Goal: Information Seeking & Learning: Compare options

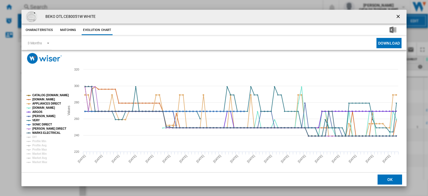
click at [395, 16] on ng-md-icon "getI18NText('BUTTONS.CLOSE_DIALOG')" at bounding box center [398, 17] width 7 height 7
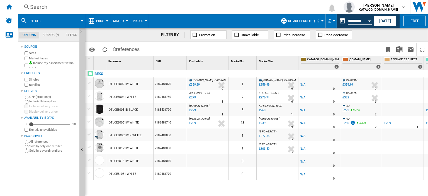
click at [37, 7] on div "Search" at bounding box center [169, 7] width 278 height 8
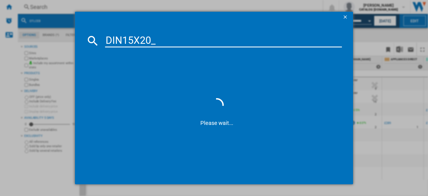
type input "DIN15X20"
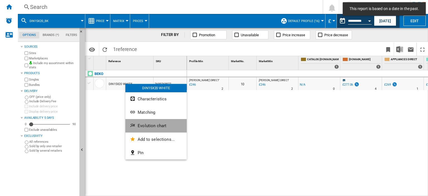
click at [151, 125] on span "Evolution chart" at bounding box center [152, 125] width 29 height 5
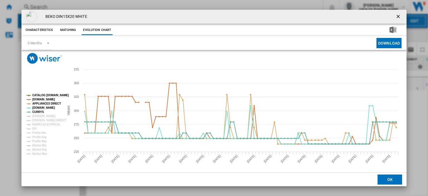
click at [395, 16] on md-toast "This report is based on a date in the past." at bounding box center [383, 9] width 87 height 18
click at [395, 15] on ng-md-icon "getI18NText('BUTTONS.CLOSE_DIALOG')" at bounding box center [398, 17] width 7 height 7
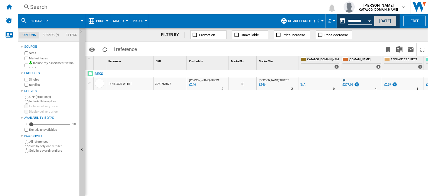
click at [386, 22] on button "Today" at bounding box center [385, 21] width 22 height 10
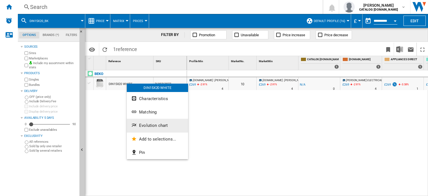
click at [153, 126] on span "Evolution chart" at bounding box center [153, 125] width 29 height 5
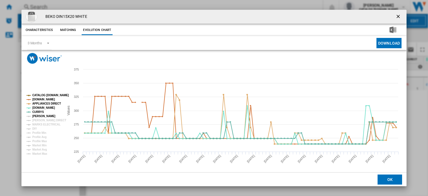
click at [35, 114] on tspan "[PERSON_NAME]" at bounding box center [43, 115] width 23 height 3
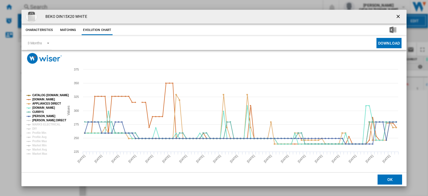
click at [36, 119] on tspan "[PERSON_NAME] DIRECT" at bounding box center [49, 120] width 34 height 3
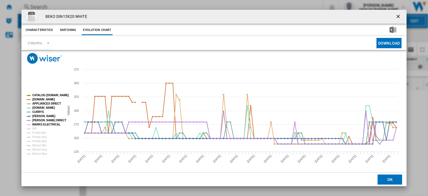
click at [36, 125] on tspan "MARKS ELECTRICAL" at bounding box center [46, 124] width 28 height 3
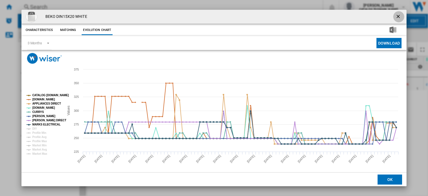
click at [397, 14] on ng-md-icon "getI18NText('BUTTONS.CLOSE_DIALOG')" at bounding box center [398, 17] width 7 height 7
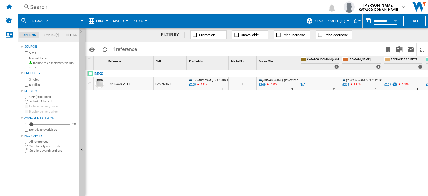
click at [192, 84] on div "£269" at bounding box center [192, 85] width 8 height 6
click at [37, 8] on div "Search" at bounding box center [169, 7] width 278 height 8
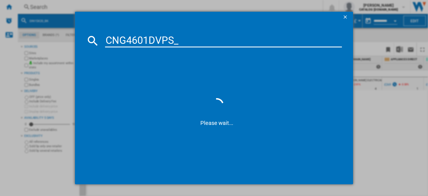
type input "CNG4601DVPS"
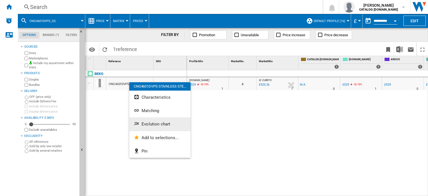
click at [150, 127] on button "Evolution chart" at bounding box center [159, 123] width 61 height 13
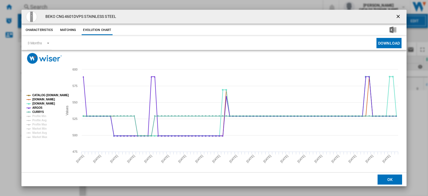
click at [395, 14] on ng-md-icon "getI18NText('BUTTONS.CLOSE_DIALOG')" at bounding box center [398, 17] width 7 height 7
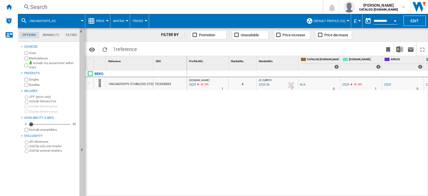
click at [39, 6] on div "Search" at bounding box center [169, 7] width 278 height 8
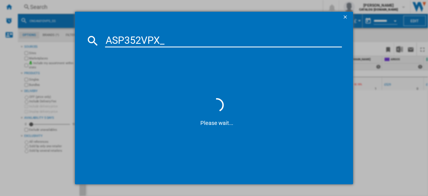
type input "ASP352VPX"
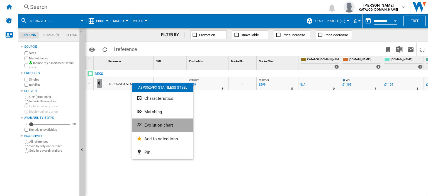
click at [155, 126] on span "Evolution chart" at bounding box center [158, 124] width 29 height 5
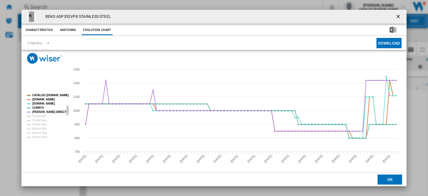
click at [395, 16] on ng-md-icon "getI18NText('BUTTONS.CLOSE_DIALOG')" at bounding box center [398, 17] width 7 height 7
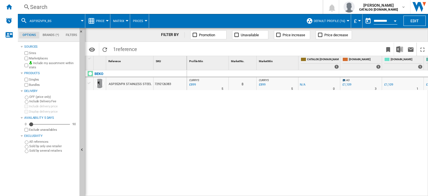
click at [36, 4] on div "Search" at bounding box center [169, 7] width 278 height 8
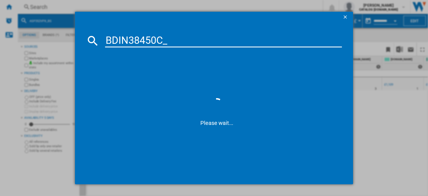
type input "BDIN38450C"
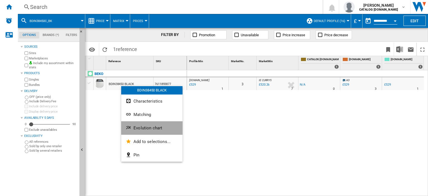
click at [139, 126] on span "Evolution chart" at bounding box center [147, 127] width 29 height 5
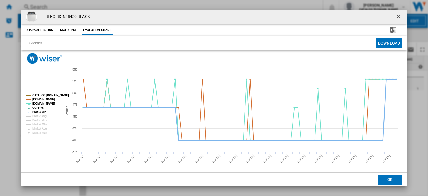
click at [39, 111] on tspan "Profile Min" at bounding box center [39, 111] width 14 height 3
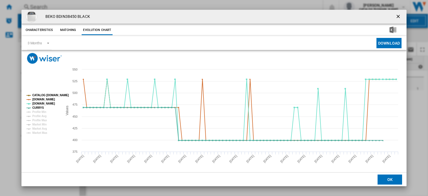
click at [395, 16] on ng-md-icon "getI18NText('BUTTONS.CLOSE_DIALOG')" at bounding box center [398, 17] width 7 height 7
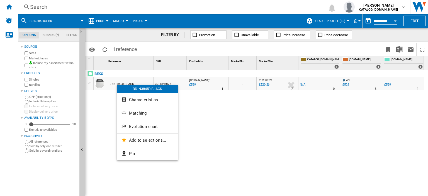
click at [191, 83] on div at bounding box center [214, 98] width 428 height 196
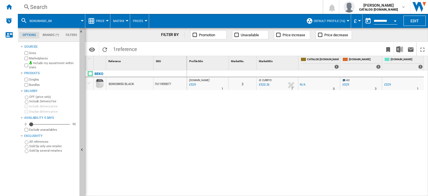
click at [194, 84] on div "£529" at bounding box center [192, 85] width 8 height 6
click at [37, 6] on div "Search" at bounding box center [169, 7] width 278 height 8
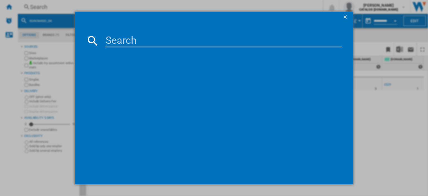
paste input "CFG4552W_WH"
type input "CFG4552W"
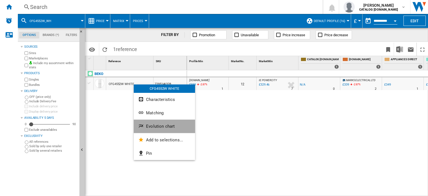
click at [156, 129] on button "Evolution chart" at bounding box center [164, 125] width 61 height 13
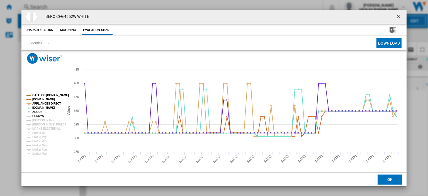
click at [36, 116] on tspan "CURRYS" at bounding box center [38, 115] width 12 height 3
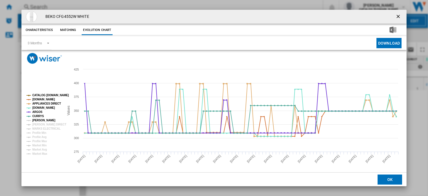
click at [36, 120] on tspan "[PERSON_NAME]" at bounding box center [43, 120] width 23 height 3
click at [38, 124] on tspan "[PERSON_NAME] DIRECT" at bounding box center [49, 124] width 34 height 3
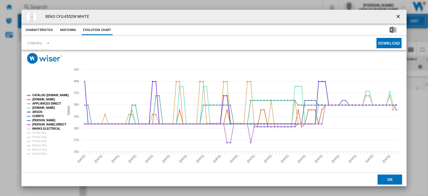
click at [40, 127] on tspan "MARKS ELECTRICAL" at bounding box center [46, 128] width 28 height 3
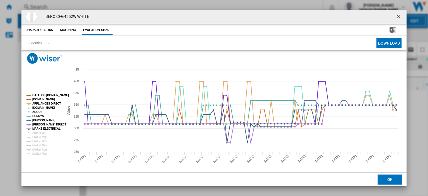
click at [395, 15] on ng-md-icon "getI18NText('BUTTONS.CLOSE_DIALOG')" at bounding box center [398, 17] width 7 height 7
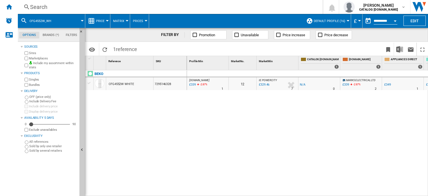
click at [41, 6] on div "Search" at bounding box center [169, 7] width 278 height 8
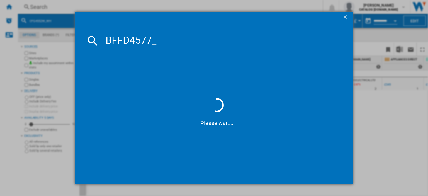
type input "BFFD4577"
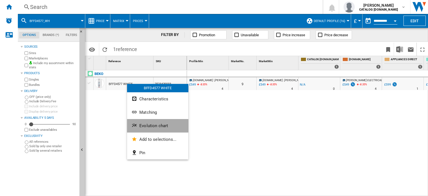
click at [151, 127] on span "Evolution chart" at bounding box center [153, 125] width 29 height 5
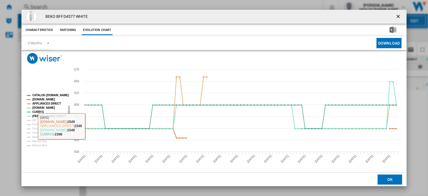
click at [44, 117] on tspan "[PERSON_NAME] DIRECT" at bounding box center [49, 115] width 34 height 3
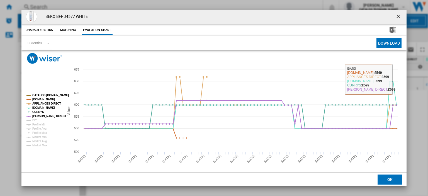
click at [397, 17] on ng-md-icon "getI18NText('BUTTONS.CLOSE_DIALOG')" at bounding box center [398, 17] width 7 height 7
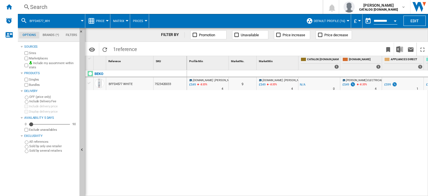
click at [196, 84] on icon at bounding box center [197, 85] width 3 height 7
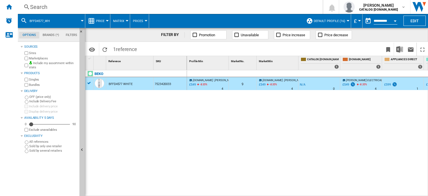
click at [193, 85] on div "£549" at bounding box center [192, 85] width 8 height 6
click at [39, 7] on div "Search" at bounding box center [169, 7] width 278 height 8
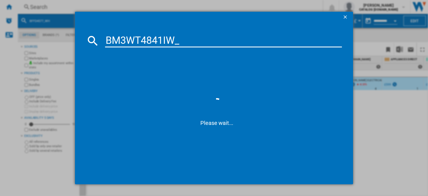
type input "BM3WT4841IW"
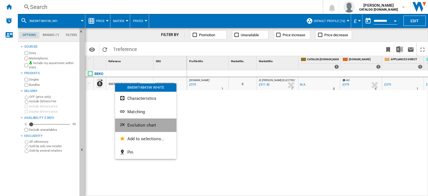
click at [140, 124] on span "Evolution chart" at bounding box center [141, 124] width 29 height 5
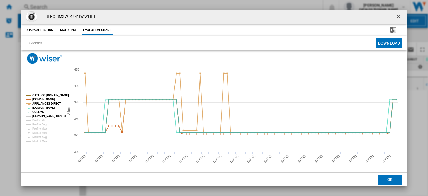
click at [43, 115] on tspan "[PERSON_NAME] DIRECT" at bounding box center [49, 115] width 34 height 3
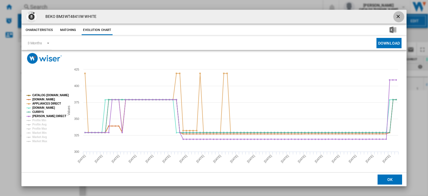
click at [395, 17] on ng-md-icon "getI18NText('BUTTONS.CLOSE_DIALOG')" at bounding box center [398, 17] width 7 height 7
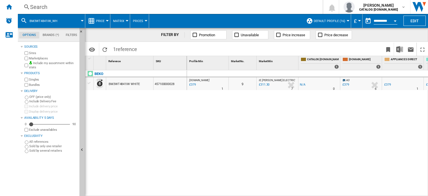
click at [36, 9] on div "Search" at bounding box center [169, 7] width 278 height 8
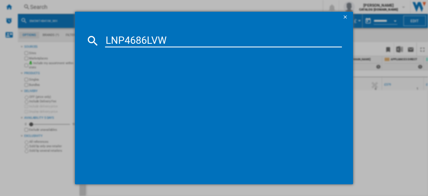
type input "LNP4686LVW"
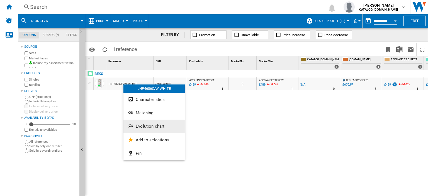
click at [149, 129] on button "Evolution chart" at bounding box center [153, 125] width 61 height 13
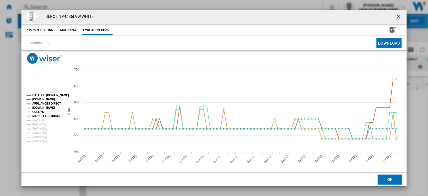
click at [33, 116] on tspan "MARKS ELECTRICAL" at bounding box center [46, 115] width 28 height 3
click at [395, 16] on ng-md-icon "getI18NText('BUTTONS.CLOSE_DIALOG')" at bounding box center [398, 17] width 7 height 7
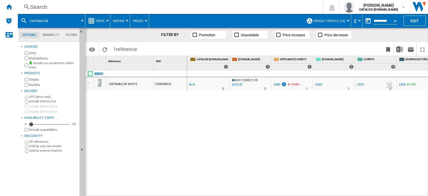
scroll to position [0, 114]
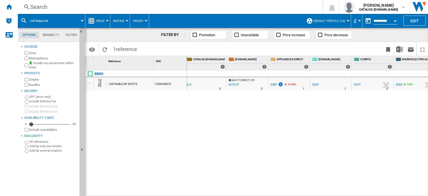
click at [358, 84] on div "£519" at bounding box center [356, 85] width 7 height 4
click at [40, 7] on div "Search" at bounding box center [169, 7] width 278 height 8
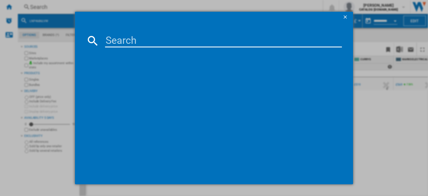
click at [37, 9] on div at bounding box center [214, 98] width 428 height 196
paste input "BM3WT3741W"
type input "BM3WT3741W"
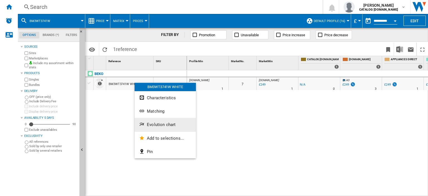
click at [152, 125] on span "Evolution chart" at bounding box center [161, 124] width 29 height 5
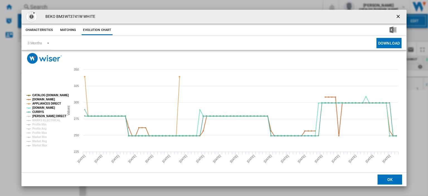
click at [36, 114] on tspan "[PERSON_NAME] DIRECT" at bounding box center [49, 115] width 34 height 3
click at [38, 119] on tspan "MARKS ELECTRICAL" at bounding box center [46, 120] width 28 height 3
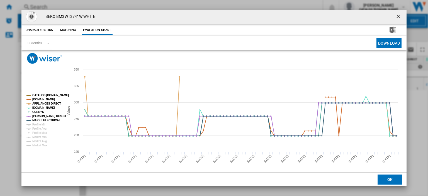
click at [395, 16] on ng-md-icon "getI18NText('BUTTONS.CLOSE_DIALOG')" at bounding box center [398, 17] width 7 height 7
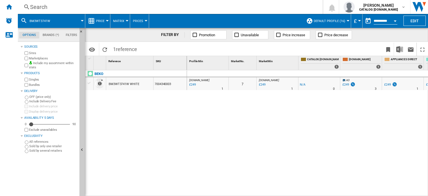
click at [34, 7] on div "Search" at bounding box center [169, 7] width 278 height 8
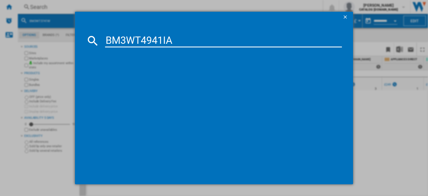
type input "BM3WT4941IA"
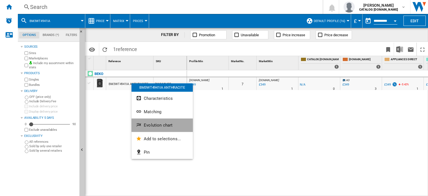
click at [151, 124] on span "Evolution chart" at bounding box center [158, 124] width 29 height 5
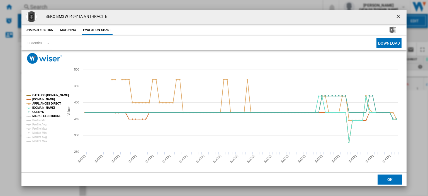
click at [35, 117] on tspan "MARKS ELECTRICAL" at bounding box center [46, 115] width 28 height 3
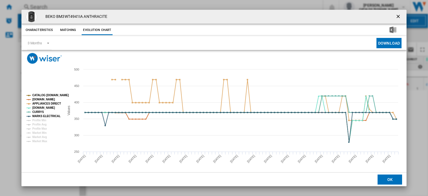
click at [395, 15] on ng-md-icon "getI18NText('BUTTONS.CLOSE_DIALOG')" at bounding box center [398, 17] width 7 height 7
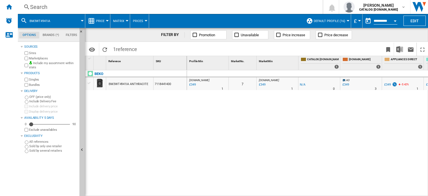
click at [40, 6] on div "Search" at bounding box center [169, 7] width 278 height 8
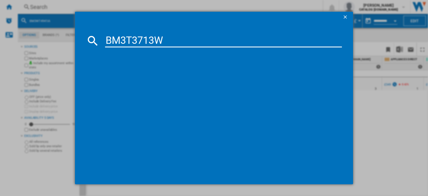
type input "BM3T3713W"
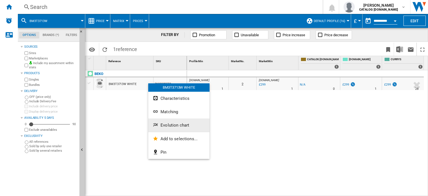
click at [173, 126] on span "Evolution chart" at bounding box center [174, 124] width 29 height 5
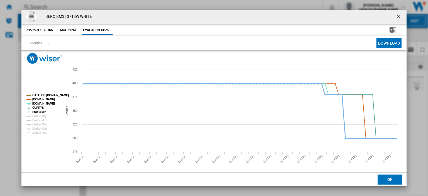
click at [32, 111] on tspan "Profile Min" at bounding box center [39, 111] width 14 height 3
click at [395, 15] on ng-md-icon "getI18NText('BUTTONS.CLOSE_DIALOG')" at bounding box center [398, 17] width 7 height 7
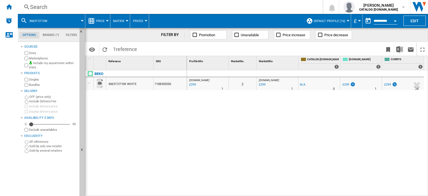
click at [36, 9] on div "Search" at bounding box center [169, 7] width 278 height 8
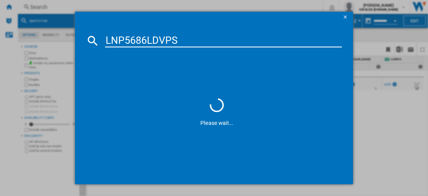
type input "LNP5686LDVPS"
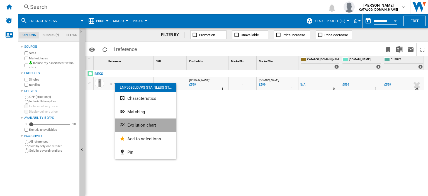
click at [140, 127] on span "Evolution chart" at bounding box center [141, 124] width 29 height 5
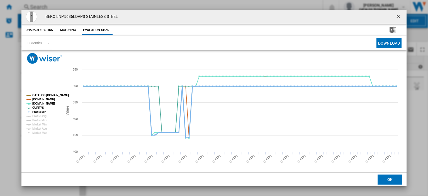
click at [37, 111] on tspan "Profile Min" at bounding box center [39, 111] width 14 height 3
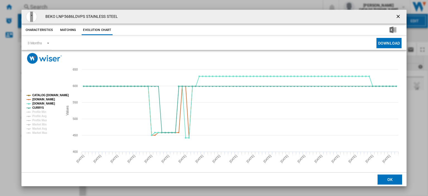
click at [395, 16] on ng-md-icon "getI18NText('BUTTONS.CLOSE_DIALOG')" at bounding box center [398, 17] width 7 height 7
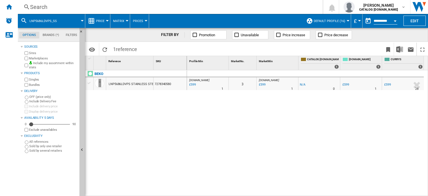
click at [41, 7] on div "Search" at bounding box center [169, 7] width 278 height 8
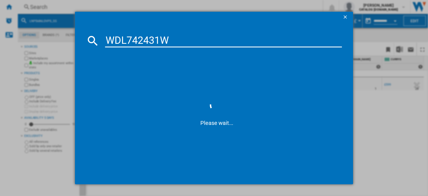
type input "WDL742431W"
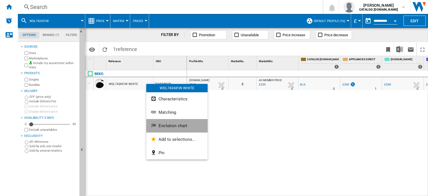
click at [167, 123] on span "Evolution chart" at bounding box center [172, 125] width 29 height 5
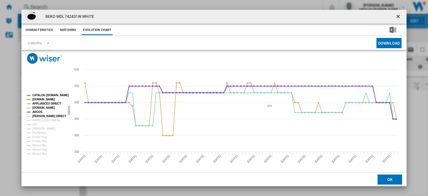
click at [42, 114] on tspan "[PERSON_NAME] DIRECT" at bounding box center [49, 115] width 34 height 3
click at [43, 119] on tspan "MARKS ELECTRICAL" at bounding box center [46, 120] width 28 height 3
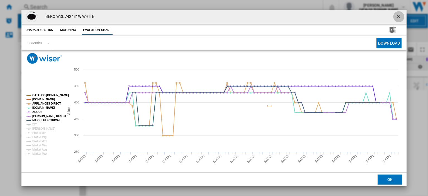
click at [395, 17] on ng-md-icon "getI18NText('BUTTONS.CLOSE_DIALOG')" at bounding box center [398, 17] width 7 height 7
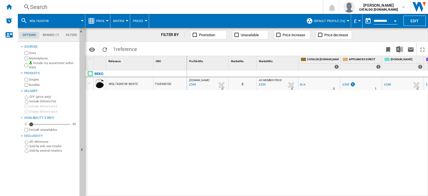
click at [38, 8] on div "Search" at bounding box center [169, 7] width 278 height 8
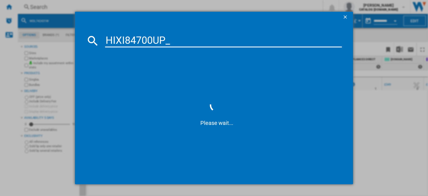
type input "HIXI84700UP"
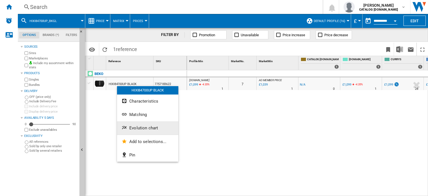
click at [143, 126] on span "Evolution chart" at bounding box center [143, 127] width 29 height 5
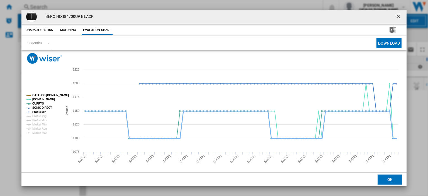
click at [39, 111] on tspan "Profile Min" at bounding box center [39, 111] width 14 height 3
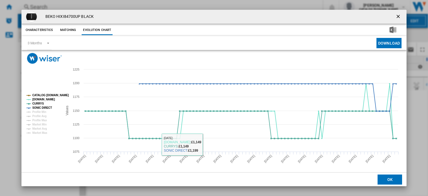
click at [395, 16] on ng-md-icon "getI18NText('BUTTONS.CLOSE_DIALOG')" at bounding box center [398, 17] width 7 height 7
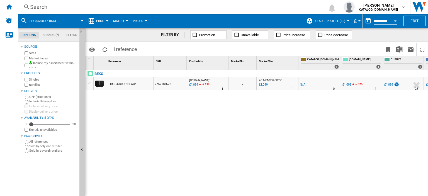
click at [35, 8] on div "Search" at bounding box center [169, 7] width 278 height 8
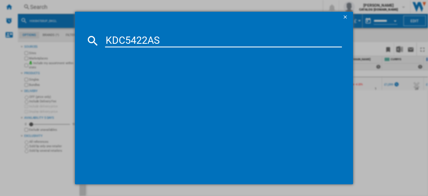
type input "KDC5422AS"
click at [130, 75] on div "BEKO KDC5422AS SILVER" at bounding box center [217, 77] width 231 height 6
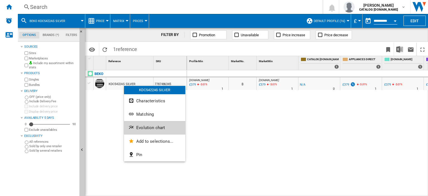
click at [141, 130] on button "Evolution chart" at bounding box center [154, 127] width 61 height 13
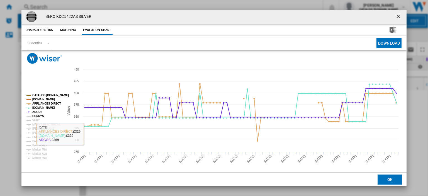
click at [35, 117] on tspan "CURRYS" at bounding box center [38, 115] width 12 height 3
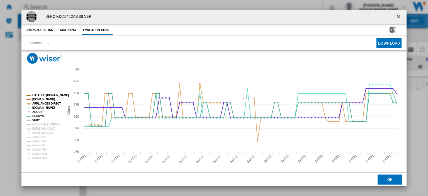
click at [35, 122] on tspan "VERY" at bounding box center [36, 120] width 8 height 3
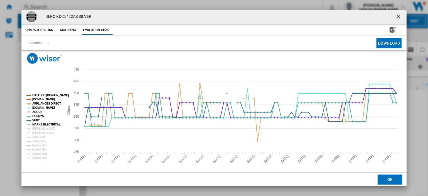
click at [36, 124] on tspan "MARKS ELECTRICAL" at bounding box center [46, 124] width 28 height 3
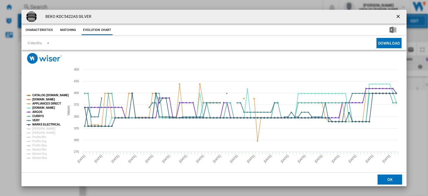
click at [395, 16] on ng-md-icon "getI18NText('BUTTONS.CLOSE_DIALOG')" at bounding box center [398, 17] width 7 height 7
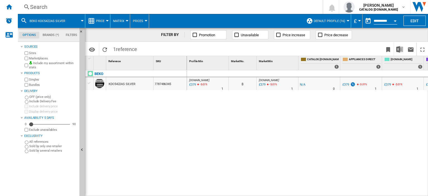
click at [40, 8] on div "Search" at bounding box center [169, 7] width 278 height 8
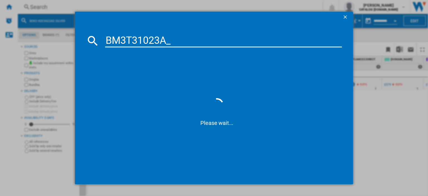
type input "BM3T31023A"
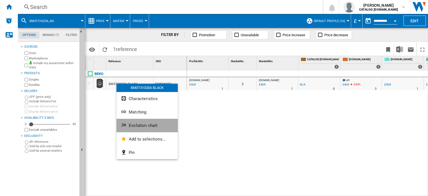
click at [135, 124] on span "Evolution chart" at bounding box center [143, 125] width 29 height 5
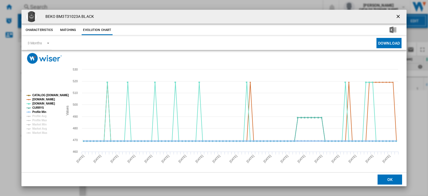
click at [35, 111] on tspan "Profile Min" at bounding box center [39, 111] width 14 height 3
click at [396, 16] on ng-md-icon "getI18NText('BUTTONS.CLOSE_DIALOG')" at bounding box center [398, 17] width 7 height 7
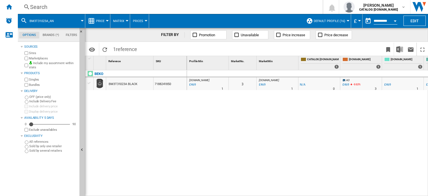
click at [37, 6] on div "Search" at bounding box center [169, 7] width 278 height 8
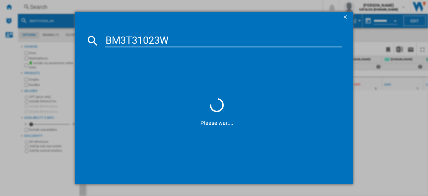
type input "BM3T31023W"
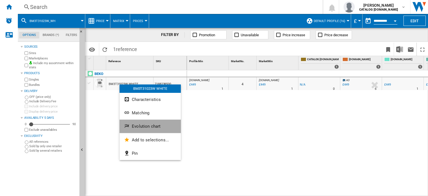
click at [141, 129] on button "Evolution chart" at bounding box center [149, 125] width 61 height 13
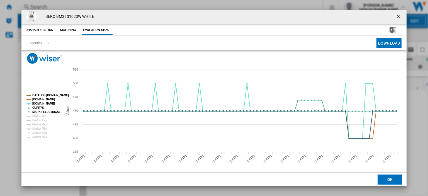
click at [396, 18] on ng-md-icon "getI18NText('BUTTONS.CLOSE_DIALOG')" at bounding box center [398, 17] width 7 height 7
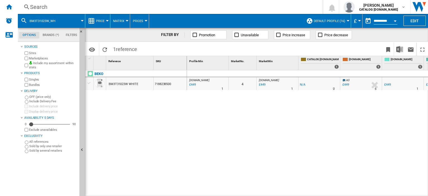
click at [39, 6] on div "Search" at bounding box center [169, 7] width 278 height 8
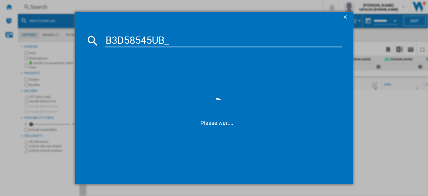
type input "B3D58545UB"
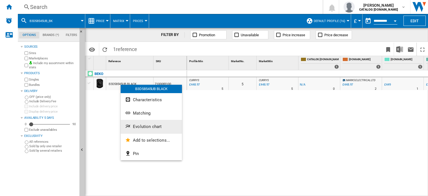
click at [149, 127] on span "Evolution chart" at bounding box center [147, 126] width 29 height 5
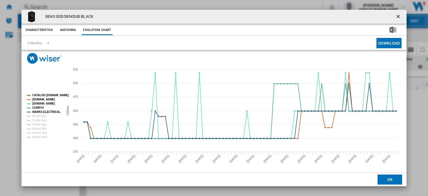
click at [396, 15] on ng-md-icon "getI18NText('BUTTONS.CLOSE_DIALOG')" at bounding box center [398, 17] width 7 height 7
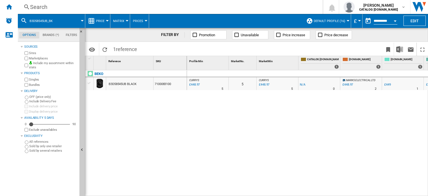
click at [42, 7] on div "Search" at bounding box center [169, 7] width 278 height 8
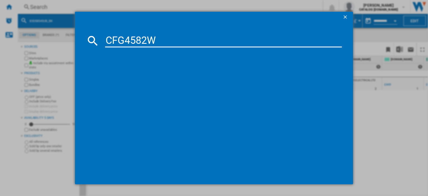
type input "CFG4582W"
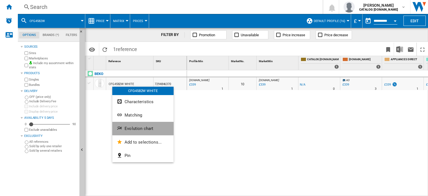
click at [129, 129] on span "Evolution chart" at bounding box center [138, 128] width 29 height 5
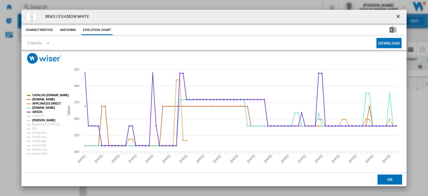
click at [38, 119] on tspan "[PERSON_NAME]" at bounding box center [43, 120] width 23 height 3
click at [40, 114] on tspan "CURRYS" at bounding box center [38, 115] width 12 height 3
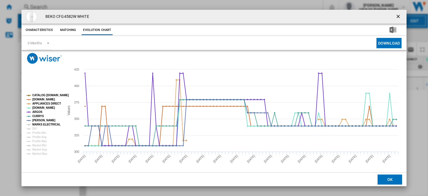
click at [39, 123] on tspan "MARKS ELECTRICAL" at bounding box center [46, 124] width 28 height 3
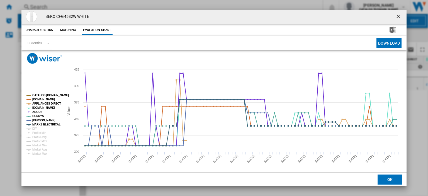
click at [39, 123] on tspan "MARKS ELECTRICAL" at bounding box center [46, 124] width 28 height 3
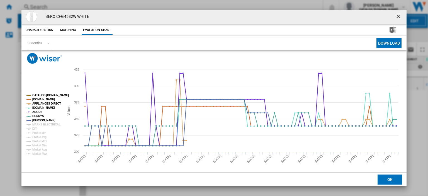
click at [39, 123] on tspan "MARKS ELECTRICAL" at bounding box center [46, 124] width 28 height 3
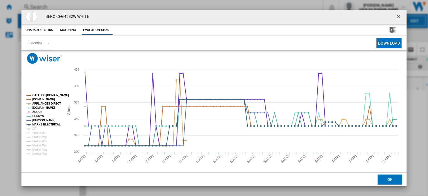
click at [397, 16] on ng-md-icon "getI18NText('BUTTONS.CLOSE_DIALOG')" at bounding box center [398, 17] width 7 height 7
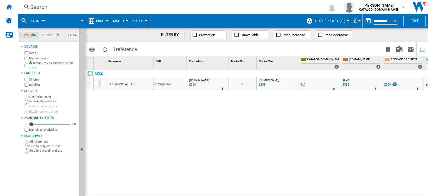
click at [36, 6] on div "Search" at bounding box center [169, 7] width 278 height 8
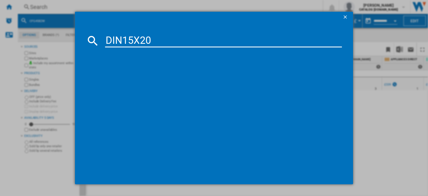
type input "DIN15X20"
click at [122, 75] on div "BEKO DIN15X20 WHITE" at bounding box center [217, 77] width 231 height 6
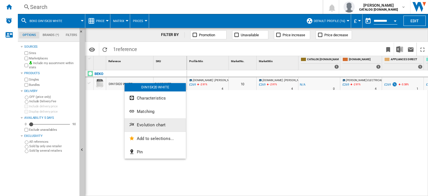
click at [149, 126] on span "Evolution chart" at bounding box center [151, 124] width 29 height 5
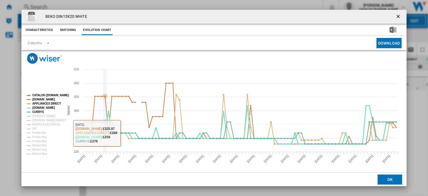
click at [43, 114] on tspan "[PERSON_NAME]" at bounding box center [43, 115] width 23 height 3
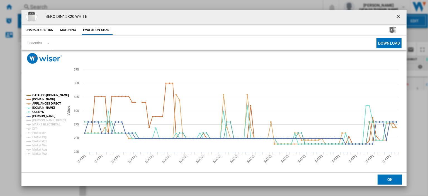
click at [43, 114] on tspan "[PERSON_NAME]" at bounding box center [43, 115] width 23 height 3
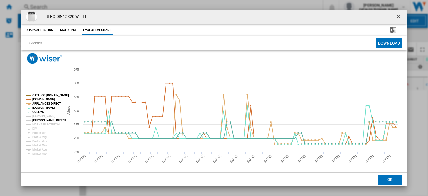
click at [42, 120] on tspan "[PERSON_NAME] DIRECT" at bounding box center [49, 120] width 34 height 3
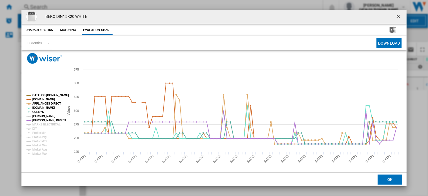
click at [41, 116] on tspan "[PERSON_NAME]" at bounding box center [43, 115] width 23 height 3
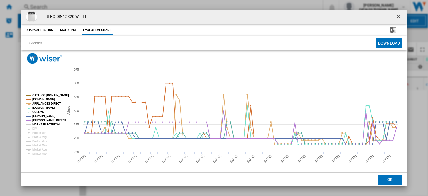
click at [41, 123] on tspan "MARKS ELECTRICAL" at bounding box center [46, 124] width 28 height 3
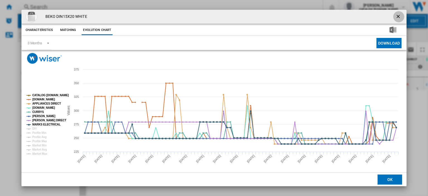
click at [396, 16] on ng-md-icon "getI18NText('BUTTONS.CLOSE_DIALOG')" at bounding box center [398, 17] width 7 height 7
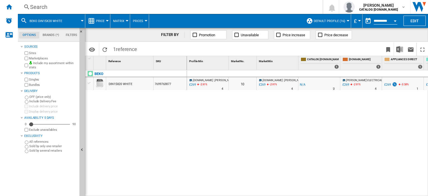
click at [34, 7] on div "Search" at bounding box center [169, 7] width 278 height 8
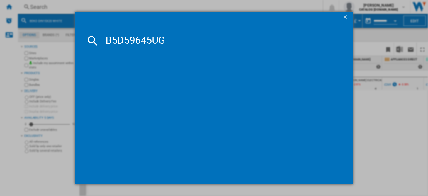
type input "B5D59645UG"
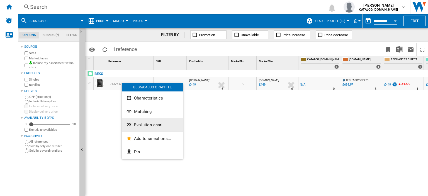
click at [149, 127] on span "Evolution chart" at bounding box center [148, 124] width 29 height 5
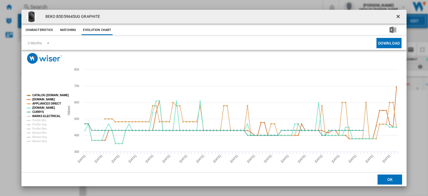
click at [50, 117] on tspan "MARKS ELECTRICAL" at bounding box center [46, 115] width 28 height 3
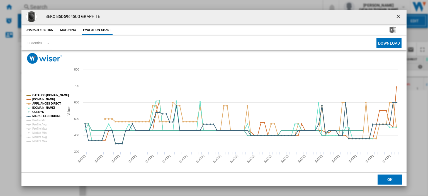
click at [395, 15] on ng-md-icon "getI18NText('BUTTONS.CLOSE_DIALOG')" at bounding box center [398, 17] width 7 height 7
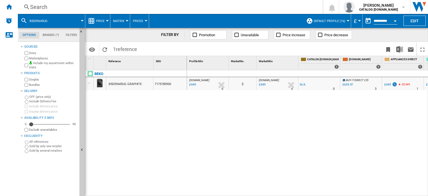
click at [41, 7] on div "Search" at bounding box center [169, 7] width 278 height 8
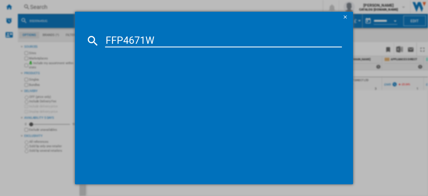
type input "FFP4671W"
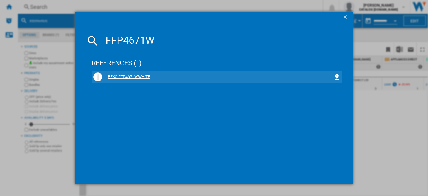
drag, startPoint x: 121, startPoint y: 76, endPoint x: 113, endPoint y: 76, distance: 7.8
click at [120, 76] on div "BEKO FFP4671W WHITE" at bounding box center [217, 77] width 231 height 6
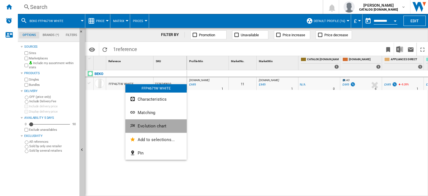
click at [140, 128] on span "Evolution chart" at bounding box center [152, 125] width 29 height 5
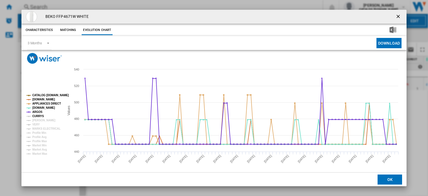
click at [38, 115] on tspan "CURRYS" at bounding box center [38, 115] width 12 height 3
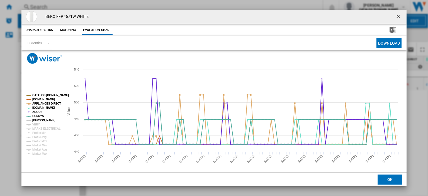
click at [38, 119] on tspan "[PERSON_NAME]" at bounding box center [43, 120] width 23 height 3
click at [36, 124] on tspan "VERY" at bounding box center [36, 124] width 8 height 3
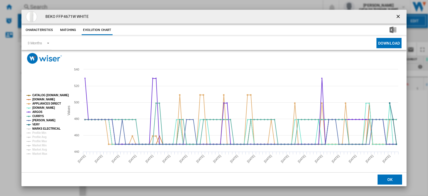
click at [35, 127] on tspan "MARKS ELECTRICAL" at bounding box center [46, 128] width 28 height 3
click at [33, 126] on tspan "VERY" at bounding box center [36, 124] width 8 height 3
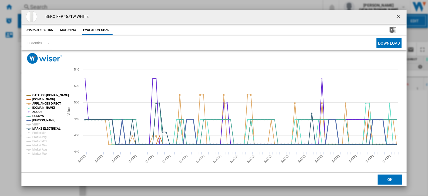
click at [36, 120] on tspan "[PERSON_NAME]" at bounding box center [43, 120] width 23 height 3
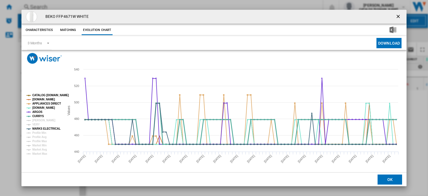
click at [36, 115] on tspan "CURRYS" at bounding box center [38, 115] width 12 height 3
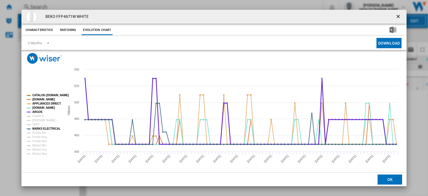
click at [36, 111] on tspan "ARGOS" at bounding box center [37, 111] width 10 height 3
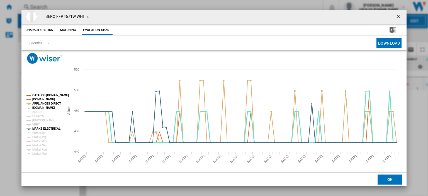
click at [36, 108] on tspan "[DOMAIN_NAME]" at bounding box center [43, 107] width 23 height 3
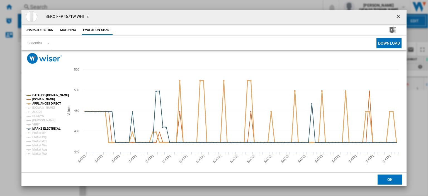
click at [38, 104] on tspan "APPLIANCES DIRECT" at bounding box center [46, 103] width 29 height 3
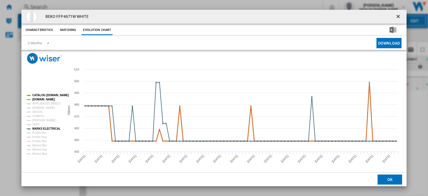
click at [40, 98] on tspan "[DOMAIN_NAME]" at bounding box center [43, 99] width 23 height 3
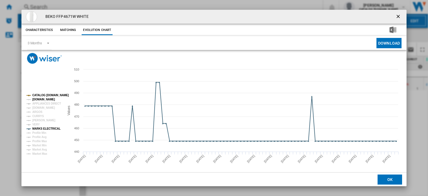
click at [40, 99] on tspan "[DOMAIN_NAME]" at bounding box center [43, 99] width 23 height 3
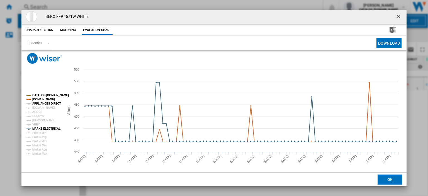
click at [40, 102] on tspan "APPLIANCES DIRECT" at bounding box center [46, 103] width 29 height 3
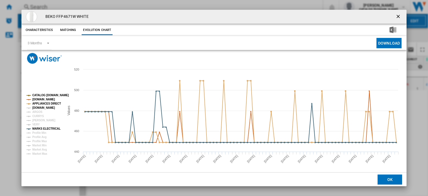
click at [38, 109] on tspan "[DOMAIN_NAME]" at bounding box center [43, 107] width 23 height 3
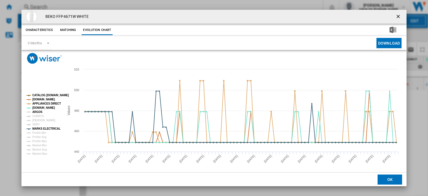
click at [37, 112] on tspan "ARGOS" at bounding box center [37, 111] width 10 height 3
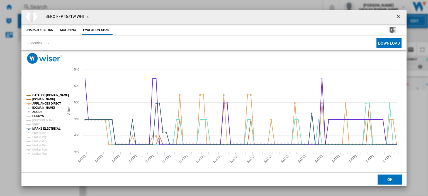
click at [36, 114] on tspan "CURRYS" at bounding box center [38, 115] width 12 height 3
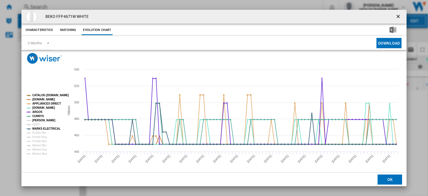
click at [38, 120] on tspan "[PERSON_NAME]" at bounding box center [43, 120] width 23 height 3
click at [35, 124] on tspan "VERY" at bounding box center [36, 124] width 8 height 3
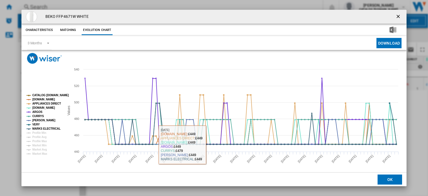
click at [395, 16] on ng-md-icon "getI18NText('BUTTONS.CLOSE_DIALOG')" at bounding box center [398, 17] width 7 height 7
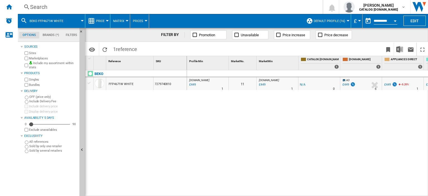
click at [37, 6] on div "Search" at bounding box center [169, 7] width 278 height 8
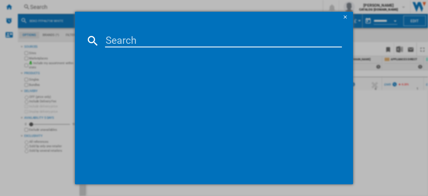
type input "BSF4682"
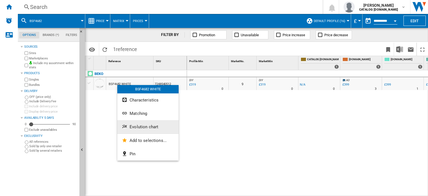
click at [138, 126] on span "Evolution chart" at bounding box center [143, 126] width 29 height 5
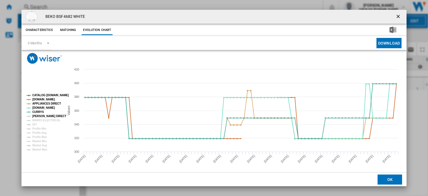
click at [34, 116] on tspan "[PERSON_NAME] DIRECT" at bounding box center [49, 115] width 34 height 3
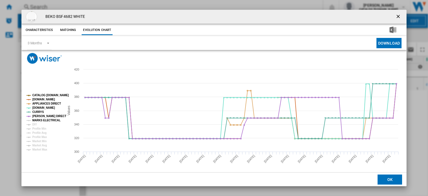
click at [36, 119] on tspan "MARKS ELECTRICAL" at bounding box center [46, 120] width 28 height 3
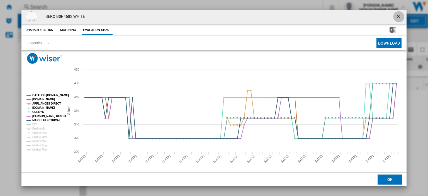
click at [395, 17] on ng-md-icon "getI18NText('BUTTONS.CLOSE_DIALOG')" at bounding box center [398, 17] width 7 height 7
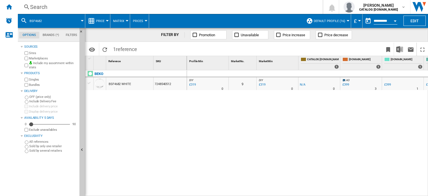
click at [38, 8] on div "Search" at bounding box center [169, 7] width 278 height 8
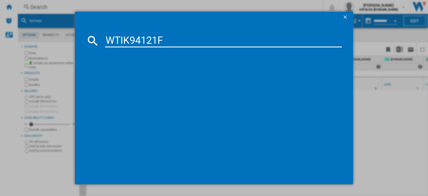
type input "WTIK94121F"
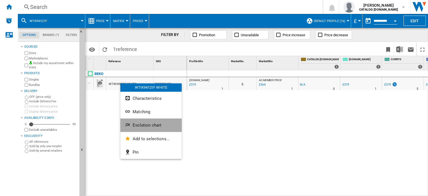
click at [143, 124] on span "Evolution chart" at bounding box center [146, 124] width 29 height 5
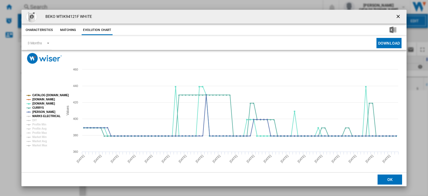
click at [44, 117] on tspan "MARKS ELECTRICAL" at bounding box center [46, 115] width 28 height 3
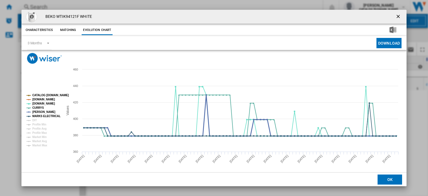
click at [41, 111] on tspan "[PERSON_NAME]" at bounding box center [43, 111] width 23 height 3
click at [39, 108] on tspan "CURRYS" at bounding box center [38, 107] width 12 height 3
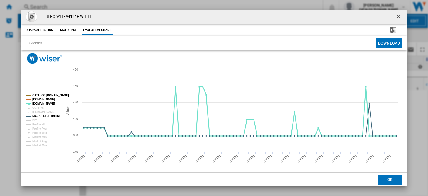
click at [40, 104] on tspan "[DOMAIN_NAME]" at bounding box center [43, 103] width 23 height 3
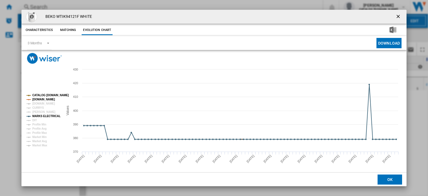
click at [40, 99] on tspan "[DOMAIN_NAME]" at bounding box center [43, 99] width 23 height 3
click at [39, 103] on tspan "[DOMAIN_NAME]" at bounding box center [43, 103] width 23 height 3
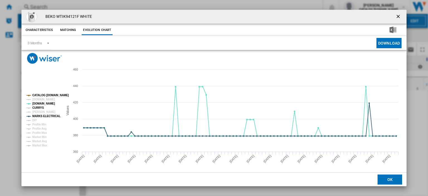
click at [38, 107] on tspan "CURRYS" at bounding box center [38, 107] width 12 height 3
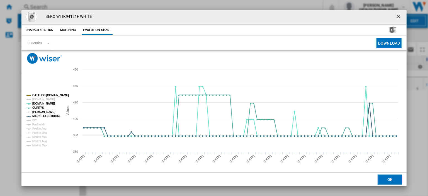
click at [38, 111] on tspan "[PERSON_NAME]" at bounding box center [43, 111] width 23 height 3
click at [39, 98] on tspan "[DOMAIN_NAME]" at bounding box center [43, 99] width 23 height 3
click at [41, 100] on tspan "[DOMAIN_NAME]" at bounding box center [43, 99] width 23 height 3
click at [40, 102] on tspan "[DOMAIN_NAME]" at bounding box center [43, 103] width 23 height 3
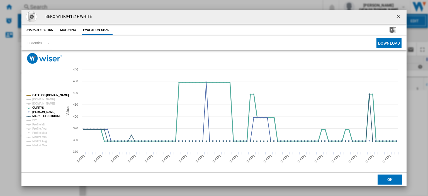
click at [40, 107] on tspan "CURRYS" at bounding box center [38, 107] width 12 height 3
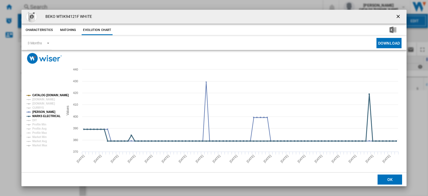
click at [40, 114] on tspan "MARKS ELECTRICAL" at bounding box center [46, 115] width 28 height 3
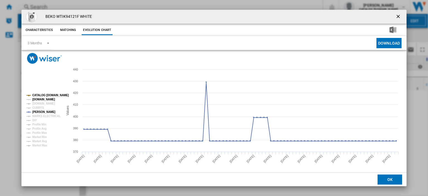
click at [41, 99] on tspan "[DOMAIN_NAME]" at bounding box center [43, 99] width 23 height 3
click at [41, 102] on tspan "[DOMAIN_NAME]" at bounding box center [43, 103] width 23 height 3
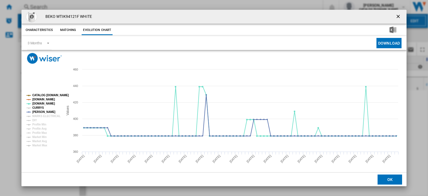
click at [39, 106] on tspan "CURRYS" at bounding box center [38, 107] width 12 height 3
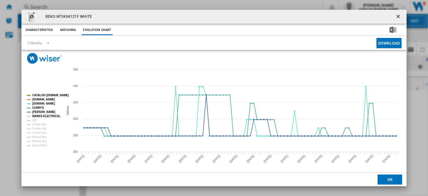
click at [40, 114] on tspan "MARKS ELECTRICAL" at bounding box center [46, 115] width 28 height 3
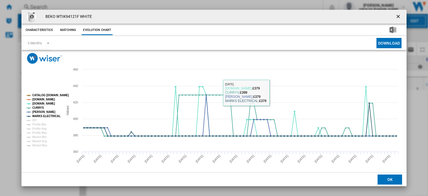
click at [397, 16] on ng-md-icon "getI18NText('BUTTONS.CLOSE_DIALOG')" at bounding box center [398, 17] width 7 height 7
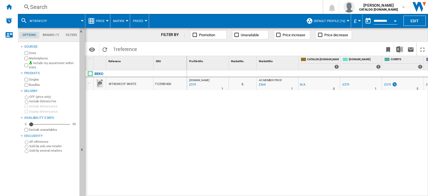
click at [44, 8] on div "Search" at bounding box center [169, 7] width 278 height 8
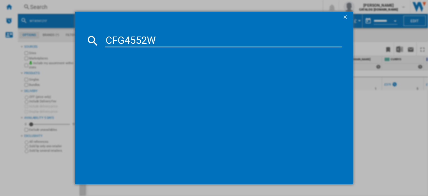
type input "CFG4552W"
click at [119, 77] on div "BEKO CFG4552W WHITE" at bounding box center [217, 77] width 231 height 6
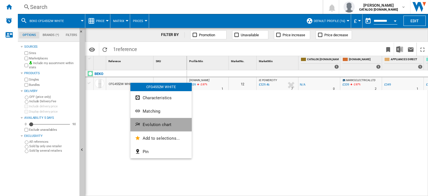
click at [159, 124] on span "Evolution chart" at bounding box center [157, 124] width 29 height 5
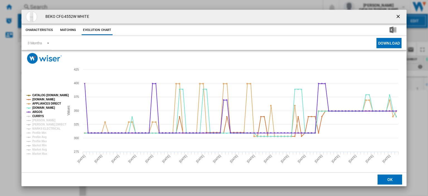
click at [36, 115] on tspan "CURRYS" at bounding box center [38, 115] width 12 height 3
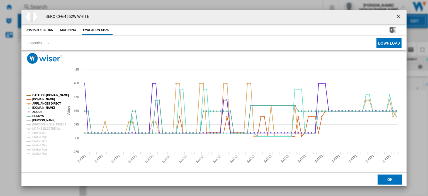
click at [36, 120] on tspan "[PERSON_NAME]" at bounding box center [43, 120] width 23 height 3
click at [37, 126] on tspan "[PERSON_NAME] DIRECT" at bounding box center [49, 124] width 34 height 3
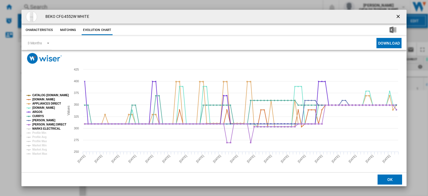
click at [39, 128] on tspan "MARKS ELECTRICAL" at bounding box center [46, 128] width 28 height 3
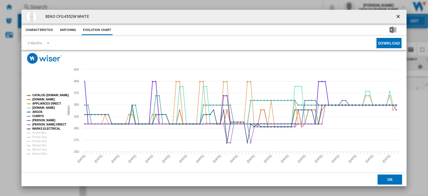
click at [395, 16] on ng-md-icon "getI18NText('BUTTONS.CLOSE_DIALOG')" at bounding box center [398, 17] width 7 height 7
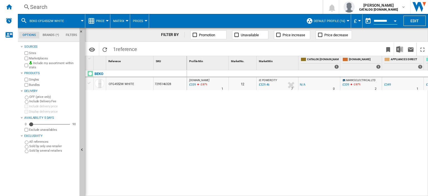
click at [33, 5] on div "Search" at bounding box center [169, 7] width 278 height 8
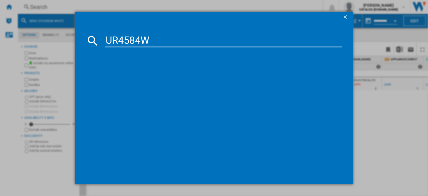
type input "UR4584W"
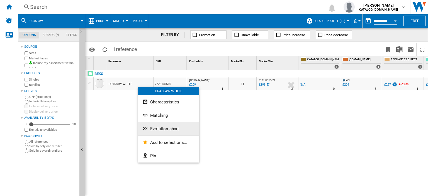
click at [171, 131] on button "Evolution chart" at bounding box center [168, 128] width 61 height 13
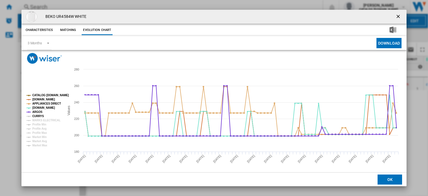
click at [40, 116] on tspan "CURRYS" at bounding box center [38, 115] width 12 height 3
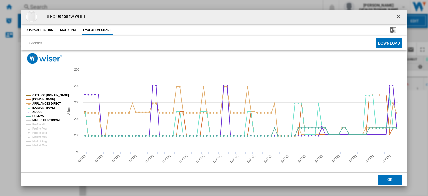
click at [41, 119] on tspan "MARKS ELECTRICAL" at bounding box center [46, 120] width 28 height 3
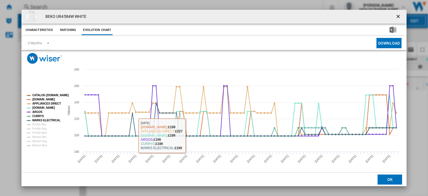
click at [395, 16] on ng-md-icon "getI18NText('BUTTONS.CLOSE_DIALOG')" at bounding box center [398, 17] width 7 height 7
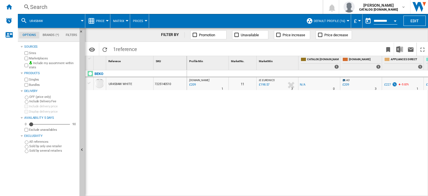
click at [33, 6] on div "Search" at bounding box center [169, 7] width 278 height 8
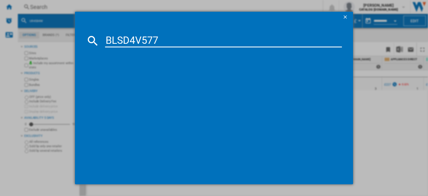
type input "BLSD4V577"
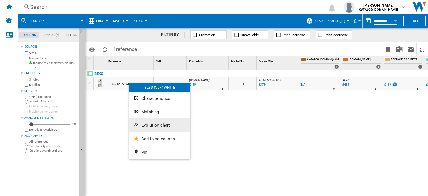
click at [156, 126] on span "Evolution chart" at bounding box center [155, 124] width 29 height 5
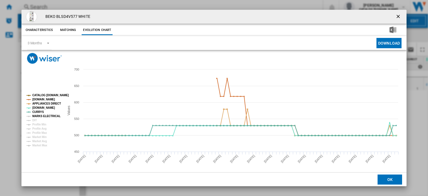
click at [46, 114] on tspan "MARKS ELECTRICAL" at bounding box center [46, 115] width 28 height 3
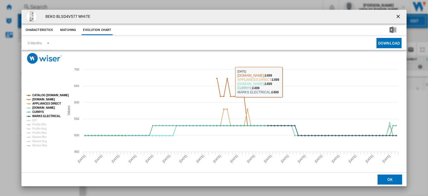
click at [395, 16] on ng-md-icon "getI18NText('BUTTONS.CLOSE_DIALOG')" at bounding box center [398, 17] width 7 height 7
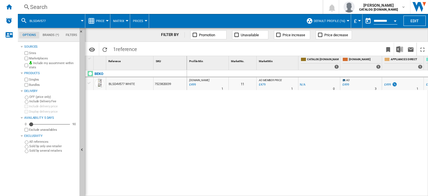
click at [39, 8] on div "Search" at bounding box center [169, 7] width 278 height 8
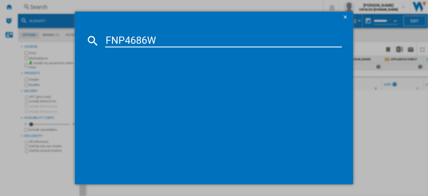
type input "FNP4686W"
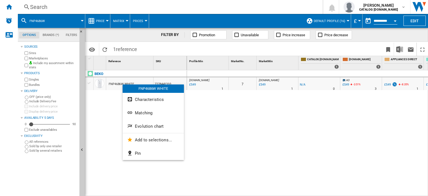
click at [140, 125] on span "Evolution chart" at bounding box center [149, 126] width 29 height 5
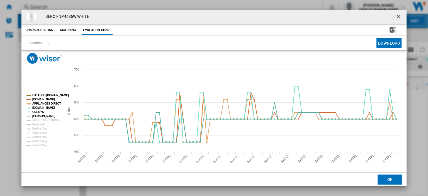
click at [36, 117] on tspan "[PERSON_NAME]" at bounding box center [43, 115] width 23 height 3
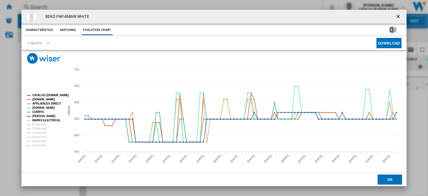
click at [37, 121] on tspan "MARKS ELECTRICAL" at bounding box center [46, 120] width 28 height 3
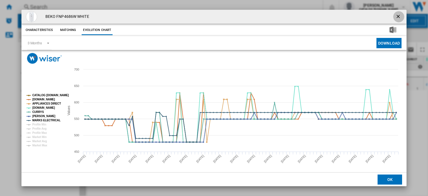
click at [395, 16] on ng-md-icon "getI18NText('BUTTONS.CLOSE_DIALOG')" at bounding box center [398, 17] width 7 height 7
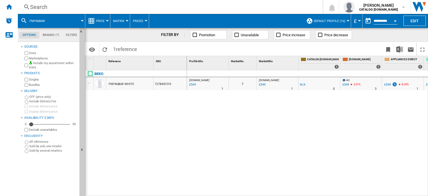
click at [37, 6] on div "Search" at bounding box center [169, 7] width 278 height 8
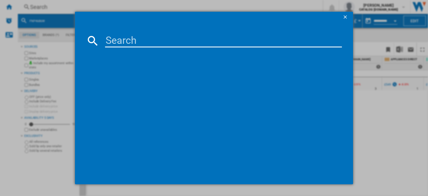
type input "CS90D530X"
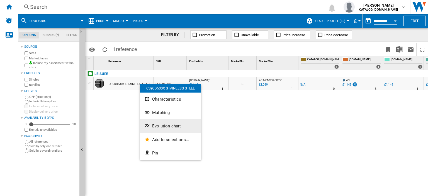
click at [161, 125] on span "Evolution chart" at bounding box center [166, 125] width 29 height 5
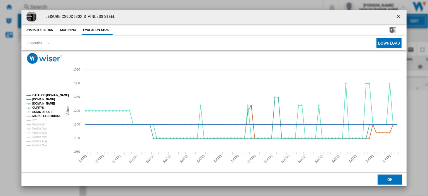
click at [45, 114] on tspan "MARKS ELECTRICAL" at bounding box center [46, 115] width 28 height 3
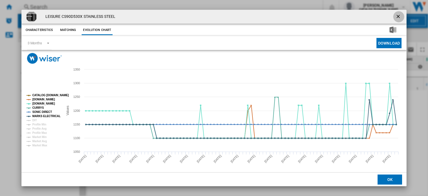
click at [395, 15] on ng-md-icon "getI18NText('BUTTONS.CLOSE_DIALOG')" at bounding box center [398, 17] width 7 height 7
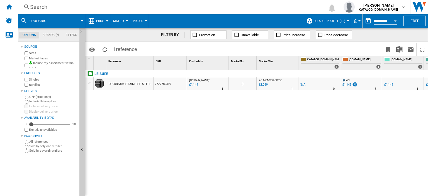
click at [38, 6] on div "Search" at bounding box center [169, 7] width 278 height 8
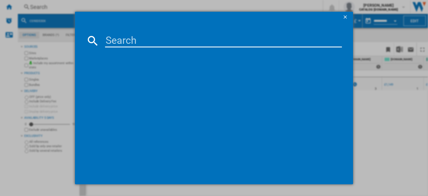
type input "KTC611K"
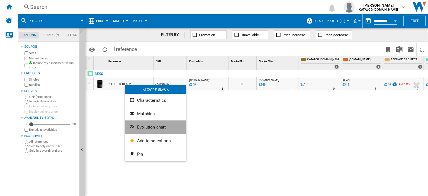
click at [143, 126] on span "Evolution chart" at bounding box center [151, 126] width 29 height 5
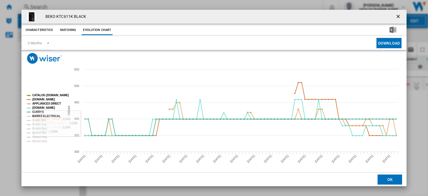
click at [41, 117] on tspan "MARKS ELECTRICAL" at bounding box center [46, 115] width 28 height 3
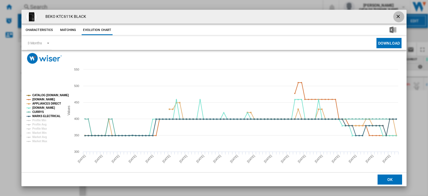
drag, startPoint x: 396, startPoint y: 15, endPoint x: 386, endPoint y: 26, distance: 15.4
click at [396, 15] on ng-md-icon "getI18NText('BUTTONS.CLOSE_DIALOG')" at bounding box center [398, 17] width 7 height 7
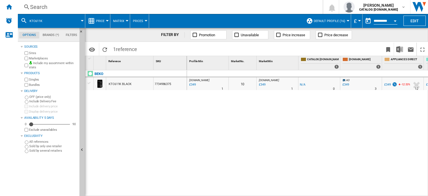
click at [343, 83] on div "£349" at bounding box center [345, 85] width 7 height 4
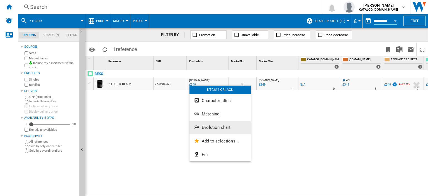
click at [211, 127] on span "Evolution chart" at bounding box center [216, 127] width 29 height 5
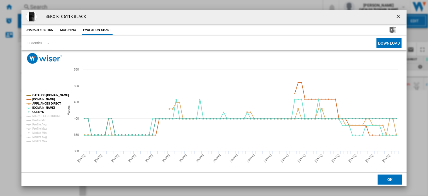
click at [49, 116] on tspan "MARKS ELECTRICAL" at bounding box center [46, 115] width 28 height 3
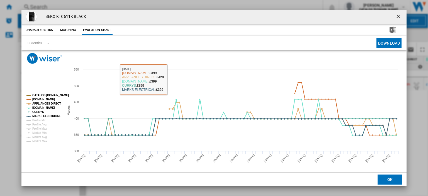
click at [395, 17] on ng-md-icon "getI18NText('BUTTONS.CLOSE_DIALOG')" at bounding box center [398, 17] width 7 height 7
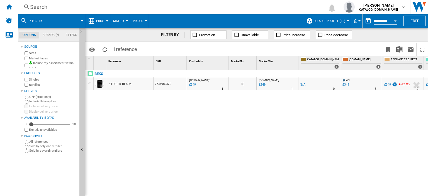
click at [40, 6] on div "Search" at bounding box center [169, 7] width 278 height 8
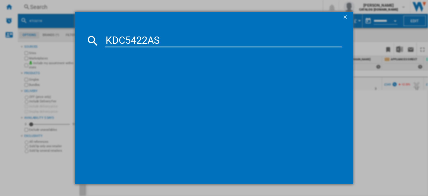
type input "KDC5422AS"
click at [123, 77] on div "BEKO KDC5422AS SILVER" at bounding box center [217, 77] width 231 height 6
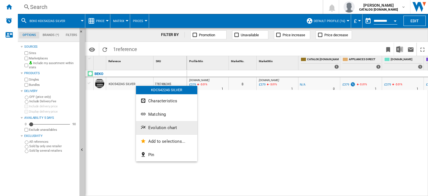
click at [152, 127] on span "Evolution chart" at bounding box center [162, 127] width 29 height 5
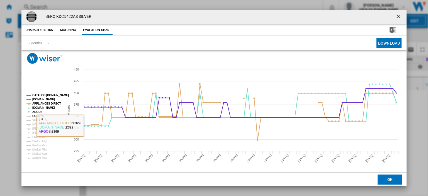
click at [36, 116] on tspan "CURRYS" at bounding box center [38, 115] width 12 height 3
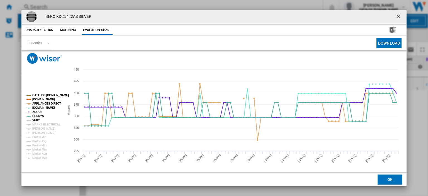
click at [37, 119] on tspan "VERY" at bounding box center [36, 120] width 8 height 3
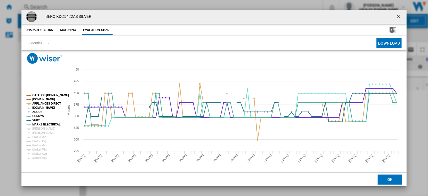
click at [37, 124] on tspan "MARKS ELECTRICAL" at bounding box center [46, 124] width 28 height 3
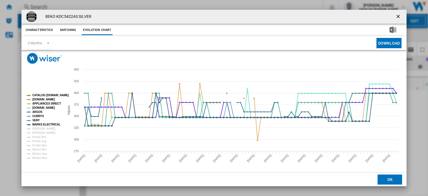
click at [395, 17] on ng-md-icon "getI18NText('BUTTONS.CLOSE_DIALOG')" at bounding box center [398, 17] width 7 height 7
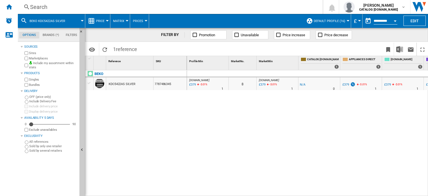
click at [39, 7] on div "Search" at bounding box center [169, 7] width 278 height 8
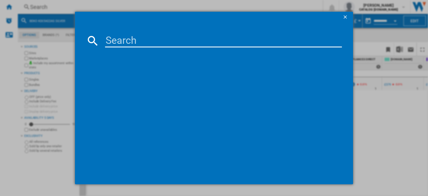
click at [38, 7] on div at bounding box center [214, 98] width 428 height 196
paste input "CK90F530X"
type input "CK90F530X"
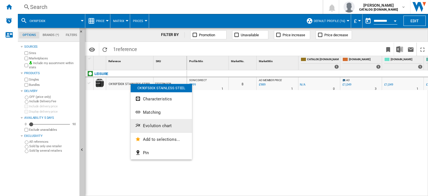
click at [162, 126] on span "Evolution chart" at bounding box center [157, 125] width 29 height 5
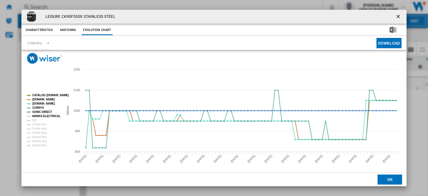
click at [39, 116] on tspan "MARKS ELECTRICAL" at bounding box center [46, 115] width 28 height 3
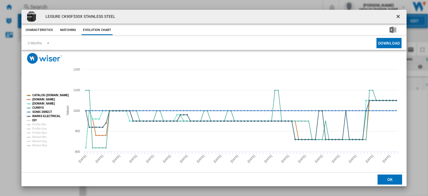
click at [33, 120] on tspan "DIY" at bounding box center [34, 120] width 5 height 3
click at [395, 15] on ng-md-icon "getI18NText('BUTTONS.CLOSE_DIALOG')" at bounding box center [398, 17] width 7 height 7
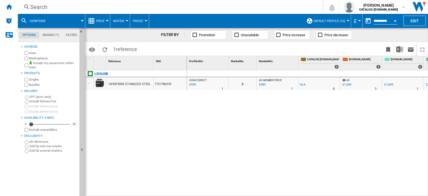
click at [41, 8] on div "Search" at bounding box center [169, 7] width 278 height 8
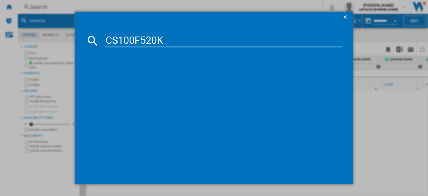
type input "CS100F520K"
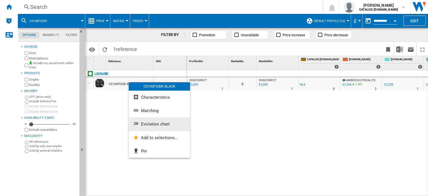
click at [148, 122] on span "Evolution chart" at bounding box center [155, 123] width 29 height 5
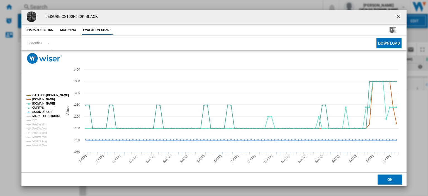
click at [42, 116] on tspan "MARKS ELECTRICAL" at bounding box center [46, 115] width 28 height 3
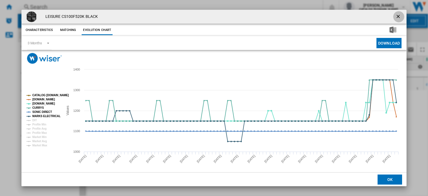
click at [396, 16] on ng-md-icon "getI18NText('BUTTONS.CLOSE_DIALOG')" at bounding box center [398, 17] width 7 height 7
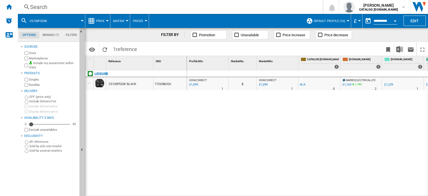
click at [346, 85] on div "£1,169" at bounding box center [346, 85] width 9 height 4
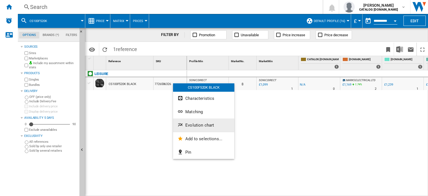
click at [208, 125] on span "Evolution chart" at bounding box center [199, 124] width 29 height 5
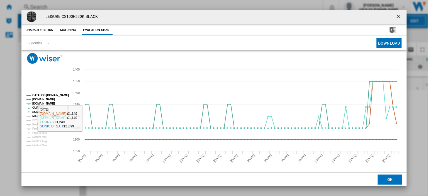
click at [46, 115] on tspan "MARKS ELECTRICAL" at bounding box center [46, 115] width 28 height 3
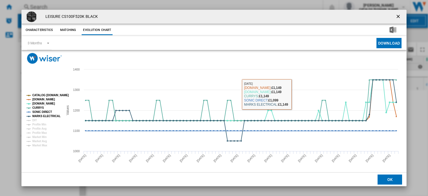
click at [395, 16] on ng-md-icon "getI18NText('BUTTONS.CLOSE_DIALOG')" at bounding box center [398, 17] width 7 height 7
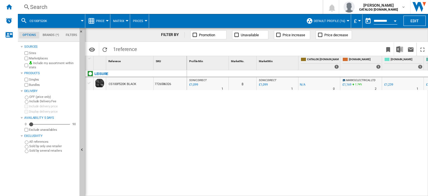
click at [39, 9] on div "Search" at bounding box center [169, 7] width 278 height 8
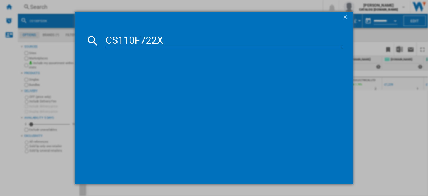
type input "CS110F722X"
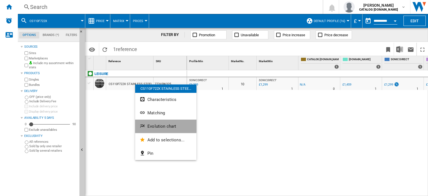
click at [154, 126] on span "Evolution chart" at bounding box center [161, 126] width 29 height 5
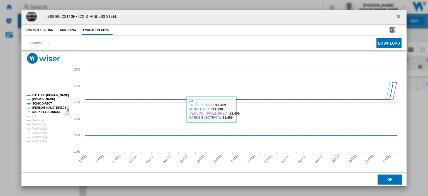
click at [395, 16] on ng-md-icon "getI18NText('BUTTONS.CLOSE_DIALOG')" at bounding box center [398, 17] width 7 height 7
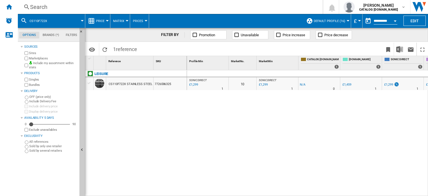
click at [38, 6] on div "Search" at bounding box center [169, 7] width 278 height 8
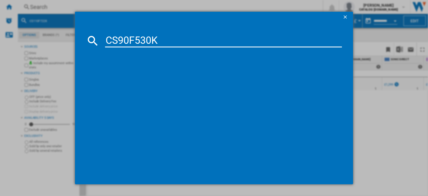
type input "CS90F530K"
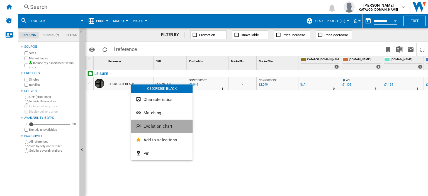
click at [150, 128] on span "Evolution chart" at bounding box center [157, 126] width 29 height 5
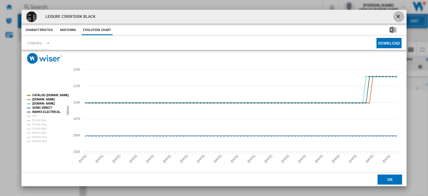
click at [395, 18] on ng-md-icon "getI18NText('BUTTONS.CLOSE_DIALOG')" at bounding box center [398, 17] width 7 height 7
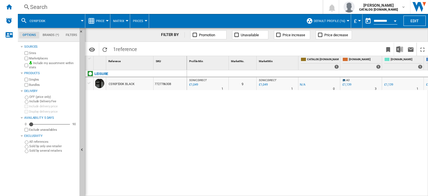
click at [35, 5] on div "Search" at bounding box center [169, 7] width 278 height 8
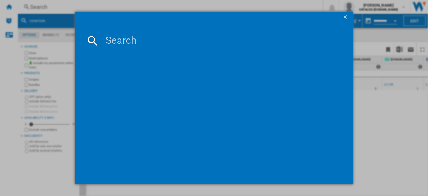
drag, startPoint x: 109, startPoint y: 40, endPoint x: 113, endPoint y: 85, distance: 45.2
type input "CK100C210S"
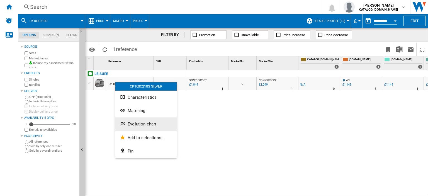
click at [137, 124] on span "Evolution chart" at bounding box center [141, 123] width 29 height 5
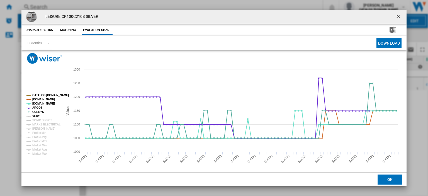
click at [37, 116] on tspan "VERY" at bounding box center [36, 115] width 8 height 3
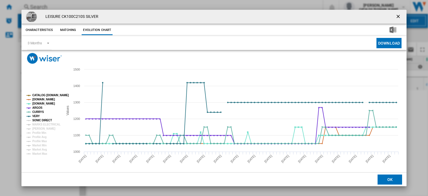
click at [37, 119] on tspan "SONIC DIRECT" at bounding box center [41, 120] width 19 height 3
click at [38, 123] on tspan "MARKS ELECTRICAL" at bounding box center [46, 124] width 28 height 3
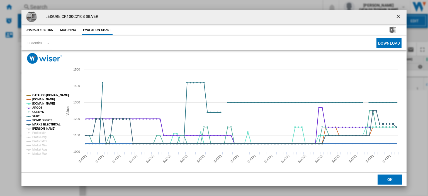
click at [40, 127] on tspan "[PERSON_NAME]" at bounding box center [43, 128] width 23 height 3
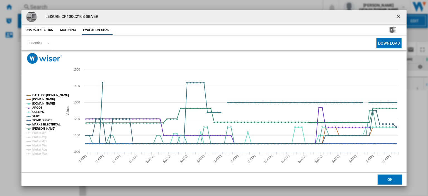
drag, startPoint x: 394, startPoint y: 16, endPoint x: 389, endPoint y: 18, distance: 5.9
click at [395, 16] on ng-md-icon "getI18NText('BUTTONS.CLOSE_DIALOG')" at bounding box center [398, 17] width 7 height 7
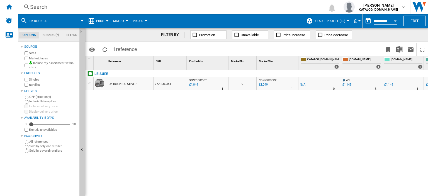
click at [37, 6] on div "Search" at bounding box center [169, 7] width 278 height 8
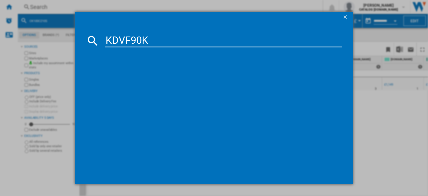
type input "KDVF90K"
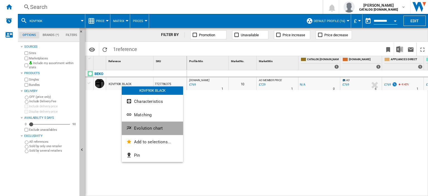
click at [141, 131] on button "Evolution chart" at bounding box center [152, 127] width 61 height 13
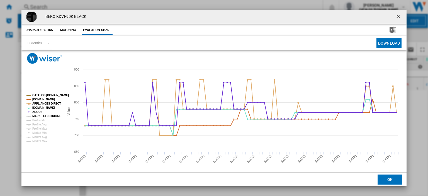
click at [41, 114] on tspan "MARKS ELECTRICAL" at bounding box center [46, 115] width 28 height 3
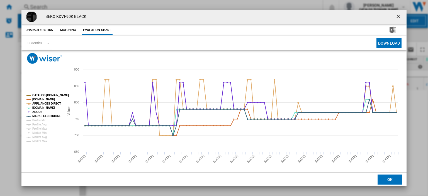
click at [395, 16] on ng-md-icon "getI18NText('BUTTONS.CLOSE_DIALOG')" at bounding box center [398, 17] width 7 height 7
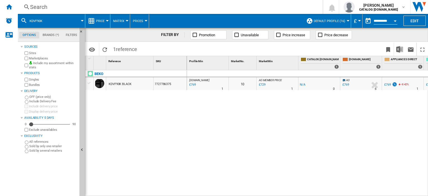
click at [40, 5] on div "Search" at bounding box center [169, 7] width 278 height 8
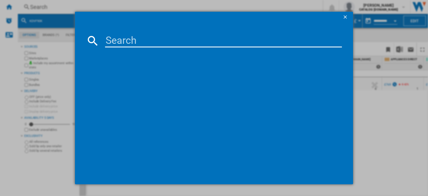
type input "KDVC100K"
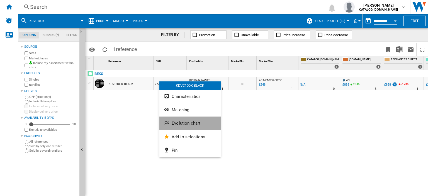
click at [175, 123] on span "Evolution chart" at bounding box center [185, 123] width 29 height 5
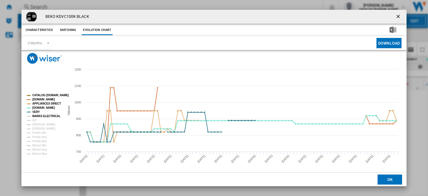
click at [40, 115] on tspan "MARKS ELECTRICAL" at bounding box center [46, 115] width 28 height 3
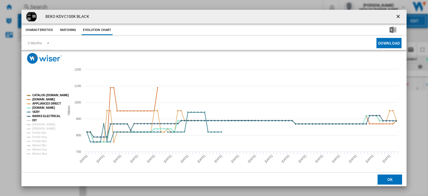
click at [34, 119] on tspan "DIY" at bounding box center [34, 120] width 5 height 3
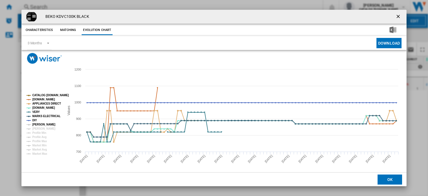
click at [35, 123] on tspan "[PERSON_NAME]" at bounding box center [43, 124] width 23 height 3
click at [395, 15] on ng-md-icon "getI18NText('BUTTONS.CLOSE_DIALOG')" at bounding box center [398, 17] width 7 height 7
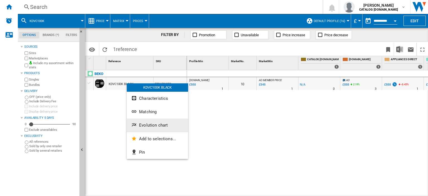
click at [153, 127] on span "Evolution chart" at bounding box center [153, 124] width 29 height 5
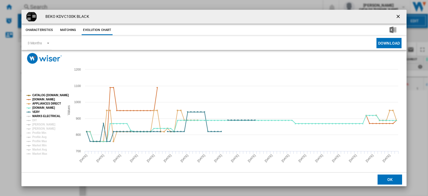
click at [40, 116] on tspan "MARKS ELECTRICAL" at bounding box center [46, 115] width 28 height 3
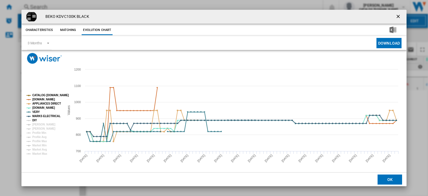
click at [36, 120] on tspan "DIY" at bounding box center [34, 120] width 5 height 3
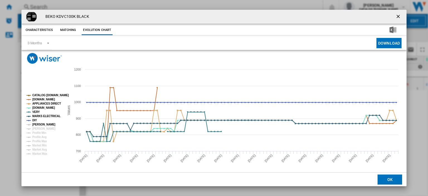
click at [36, 123] on tspan "[PERSON_NAME]" at bounding box center [43, 124] width 23 height 3
click at [399, 15] on ng-md-icon "getI18NText('BUTTONS.CLOSE_DIALOG')" at bounding box center [398, 17] width 7 height 7
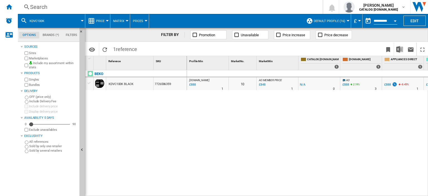
click at [43, 8] on div "Search" at bounding box center [169, 7] width 278 height 8
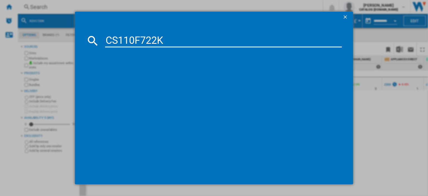
type input "CS110F722K"
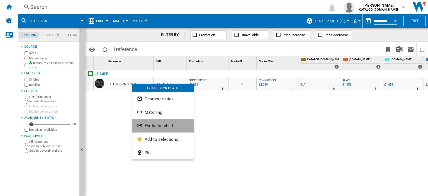
click at [154, 125] on span "Evolution chart" at bounding box center [158, 125] width 29 height 5
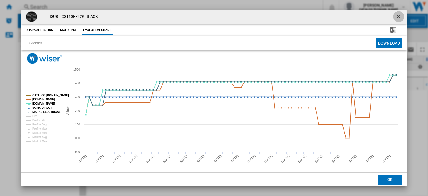
click at [394, 12] on button "Product popup" at bounding box center [398, 16] width 11 height 11
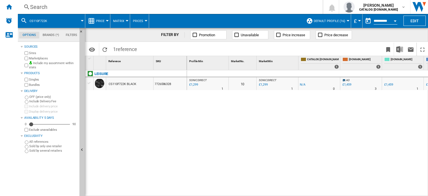
click at [39, 8] on div "Search" at bounding box center [169, 7] width 278 height 8
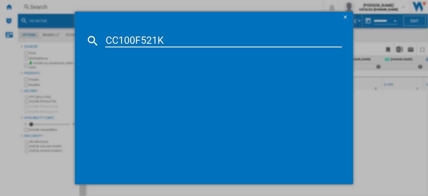
type input "CC100F521K"
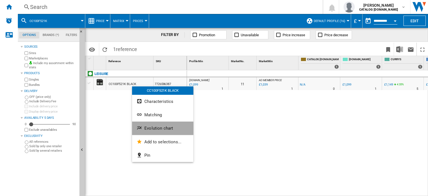
click at [149, 127] on span "Evolution chart" at bounding box center [158, 128] width 29 height 5
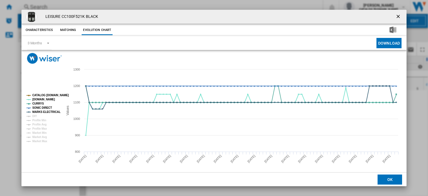
click at [395, 15] on ng-md-icon "getI18NText('BUTTONS.CLOSE_DIALOG')" at bounding box center [398, 17] width 7 height 7
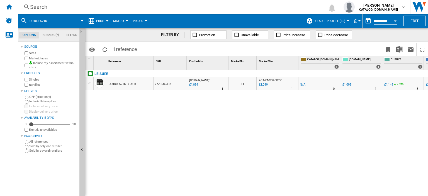
click at [35, 7] on div "Search" at bounding box center [169, 7] width 278 height 8
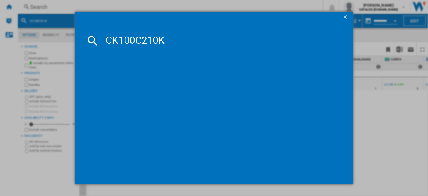
type input "CK100C210K"
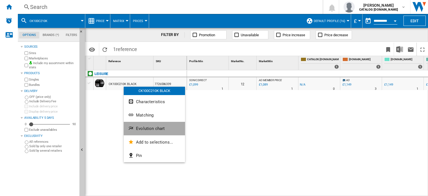
click at [144, 131] on button "Evolution chart" at bounding box center [154, 128] width 61 height 13
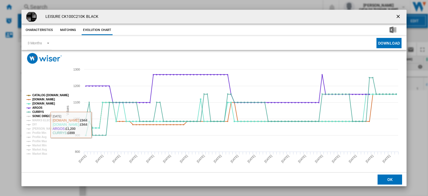
click at [40, 115] on tspan "SONIC DIRECT" at bounding box center [41, 115] width 19 height 3
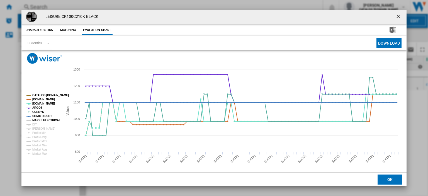
click at [40, 119] on tspan "MARKS ELECTRICAL" at bounding box center [46, 120] width 28 height 3
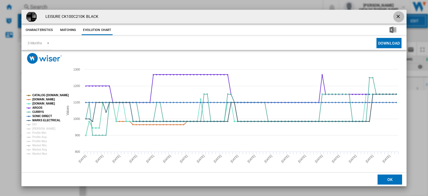
click at [395, 16] on ng-md-icon "getI18NText('BUTTONS.CLOSE_DIALOG')" at bounding box center [398, 17] width 7 height 7
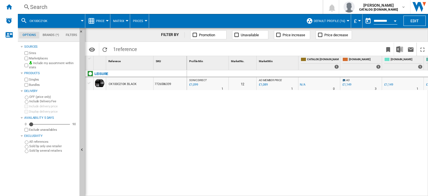
click at [34, 8] on div "Search" at bounding box center [169, 7] width 278 height 8
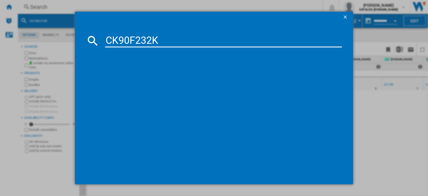
type input "CK90F232K"
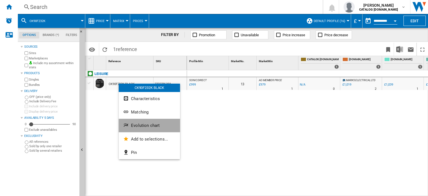
click at [137, 124] on span "Evolution chart" at bounding box center [145, 125] width 29 height 5
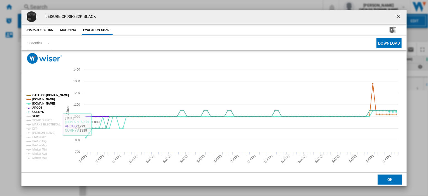
click at [32, 115] on tspan "VERY" at bounding box center [36, 115] width 8 height 3
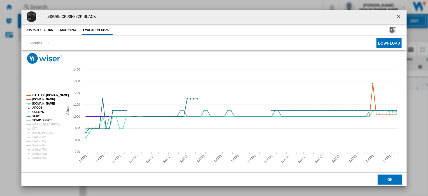
click at [35, 121] on tspan "SONIC DIRECT" at bounding box center [41, 120] width 19 height 3
click at [36, 123] on tspan "MARKS ELECTRICAL" at bounding box center [46, 124] width 28 height 3
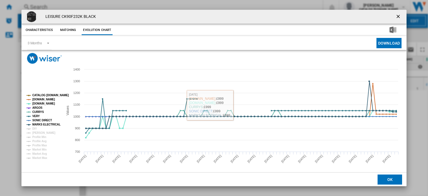
click at [395, 16] on ng-md-icon "getI18NText('BUTTONS.CLOSE_DIALOG')" at bounding box center [398, 17] width 7 height 7
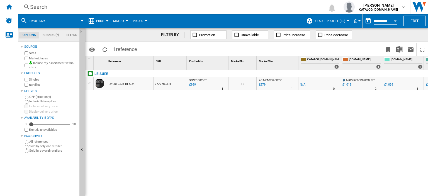
click at [34, 6] on div "Search" at bounding box center [169, 7] width 278 height 8
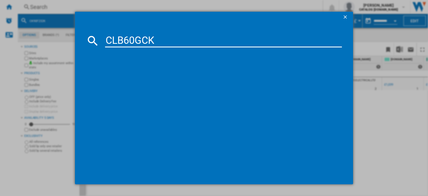
type input "CLB60GCK"
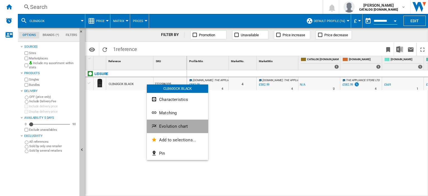
click at [163, 124] on span "Evolution chart" at bounding box center [173, 126] width 29 height 5
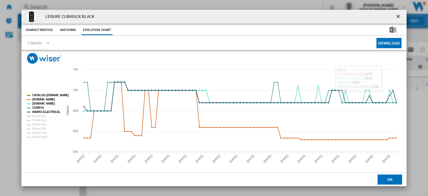
click at [397, 19] on ng-md-icon "getI18NText('BUTTONS.CLOSE_DIALOG')" at bounding box center [398, 17] width 7 height 7
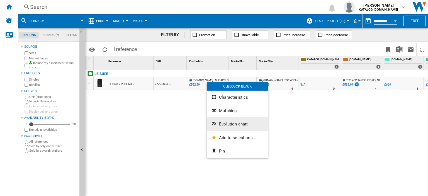
click at [232, 122] on span "Evolution chart" at bounding box center [233, 123] width 29 height 5
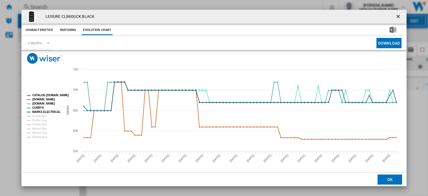
click at [395, 17] on ng-md-icon "getI18NText('BUTTONS.CLOSE_DIALOG')" at bounding box center [398, 17] width 7 height 7
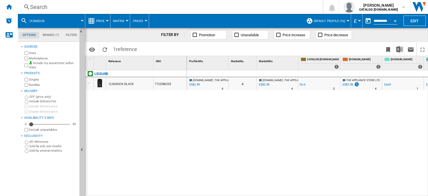
click at [35, 8] on div "Search" at bounding box center [169, 7] width 278 height 8
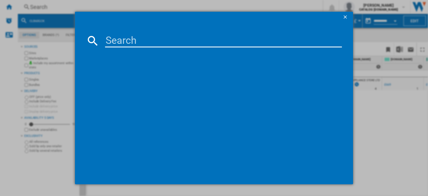
click at [36, 8] on div at bounding box center [214, 98] width 428 height 196
paste input "CK90C230T"
type input "CK90C230T"
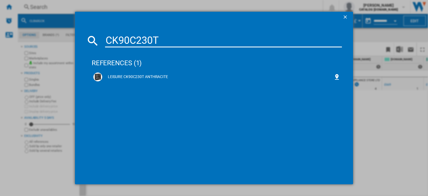
drag, startPoint x: 120, startPoint y: 72, endPoint x: 234, endPoint y: 117, distance: 122.0
click at [234, 117] on div "references (1) LEISURE CK90C230T ANTHRACITE" at bounding box center [217, 111] width 250 height 123
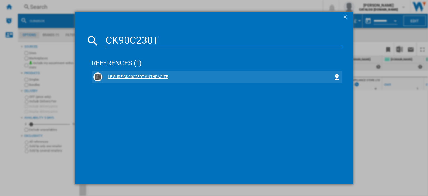
click at [128, 78] on div "LEISURE CK90C230T ANTHRACITE" at bounding box center [217, 77] width 231 height 6
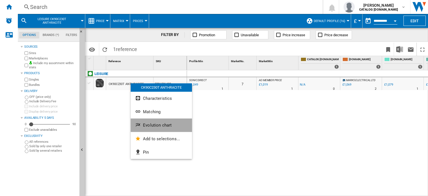
click at [160, 123] on span "Evolution chart" at bounding box center [157, 124] width 29 height 5
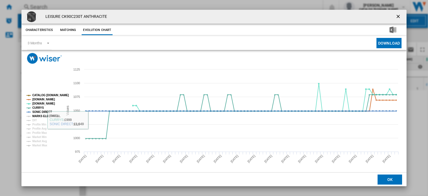
click at [49, 116] on tspan "MARKS ELECTRICAL" at bounding box center [46, 115] width 28 height 3
click at [397, 18] on ng-md-icon "getI18NText('BUTTONS.CLOSE_DIALOG')" at bounding box center [398, 17] width 7 height 7
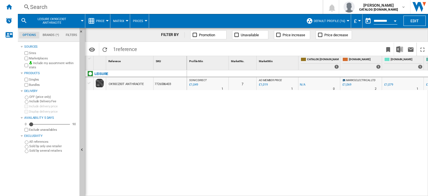
click at [38, 8] on div "Search" at bounding box center [169, 7] width 278 height 8
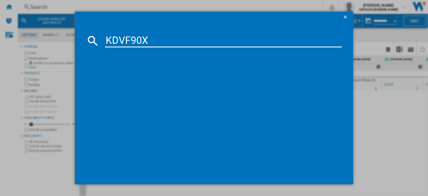
type input "KDVF90X"
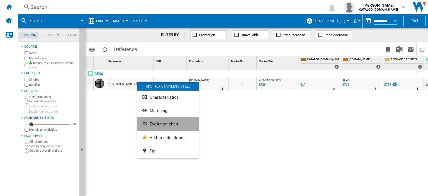
click at [163, 125] on span "Evolution chart" at bounding box center [163, 123] width 29 height 5
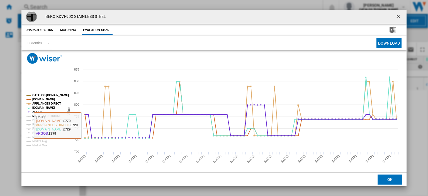
click at [40, 117] on tspan "MARKS ELECTRICAL" at bounding box center [46, 115] width 28 height 3
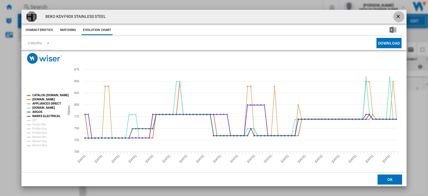
click at [396, 16] on ng-md-icon "getI18NText('BUTTONS.CLOSE_DIALOG')" at bounding box center [398, 17] width 7 height 7
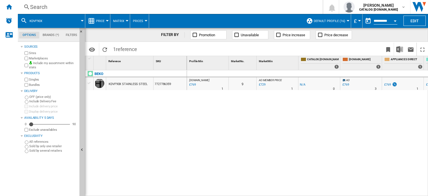
click at [37, 6] on div "Search" at bounding box center [169, 7] width 278 height 8
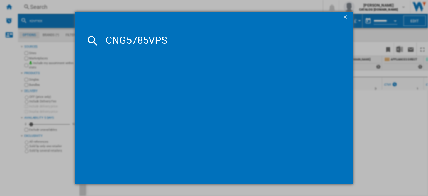
type input "CNG5785VPS"
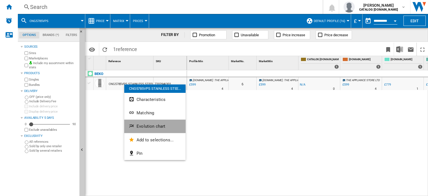
click at [150, 126] on span "Evolution chart" at bounding box center [150, 126] width 29 height 5
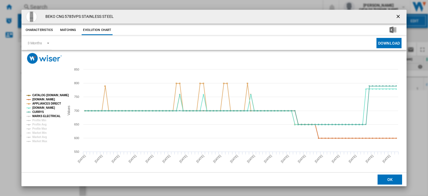
click at [45, 115] on tspan "MARKS ELECTRICAL" at bounding box center [46, 115] width 28 height 3
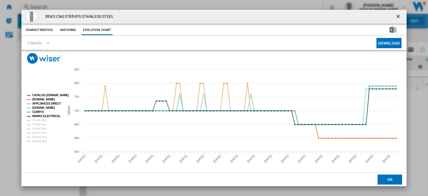
click at [396, 16] on ng-md-icon "getI18NText('BUTTONS.CLOSE_DIALOG')" at bounding box center [398, 17] width 7 height 7
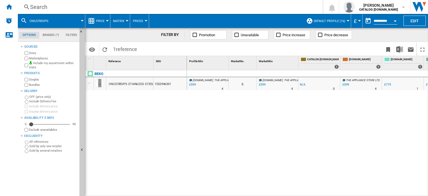
click at [40, 8] on div "Search" at bounding box center [169, 7] width 278 height 8
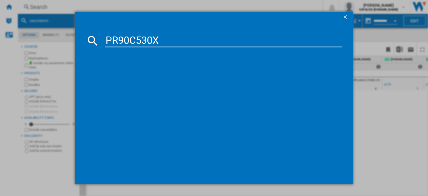
type input "PR90C530X"
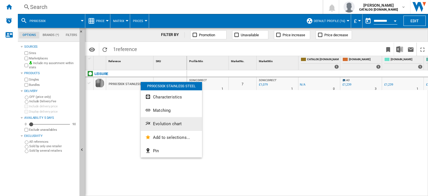
click at [164, 125] on span "Evolution chart" at bounding box center [167, 123] width 29 height 5
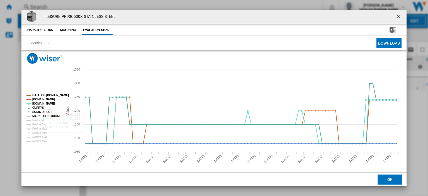
click at [45, 116] on tspan "MARKS ELECTRICAL" at bounding box center [46, 115] width 28 height 3
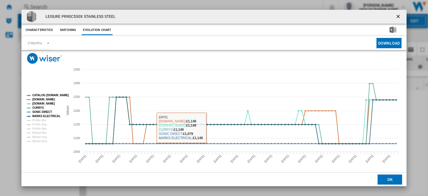
click at [395, 15] on ng-md-icon "getI18NText('BUTTONS.CLOSE_DIALOG')" at bounding box center [398, 17] width 7 height 7
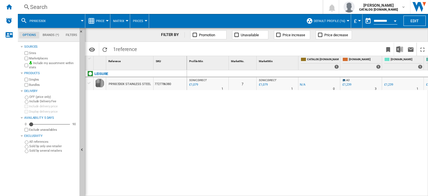
click at [39, 8] on div "Search" at bounding box center [169, 7] width 278 height 8
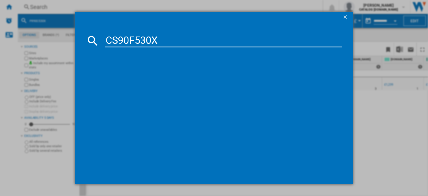
type input "CS90F530X"
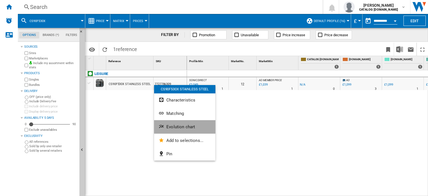
click at [178, 129] on button "Evolution chart" at bounding box center [184, 126] width 61 height 13
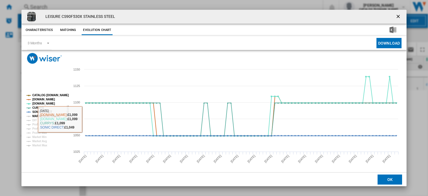
click at [47, 117] on tspan "MARKS ELECTRICAL" at bounding box center [46, 115] width 28 height 3
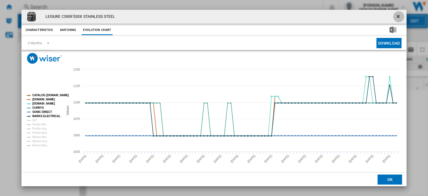
click at [395, 17] on ng-md-icon "getI18NText('BUTTONS.CLOSE_DIALOG')" at bounding box center [398, 17] width 7 height 7
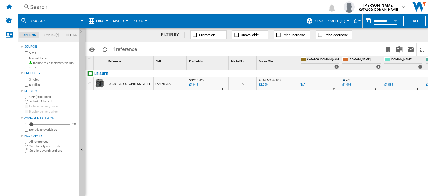
click at [43, 8] on div "Search" at bounding box center [169, 7] width 278 height 8
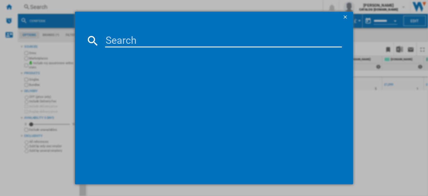
paste input "CS100C510K"
type input "CS100C510K"
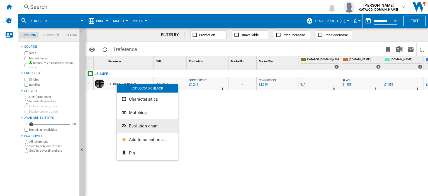
click at [139, 124] on span "Evolution chart" at bounding box center [143, 125] width 29 height 5
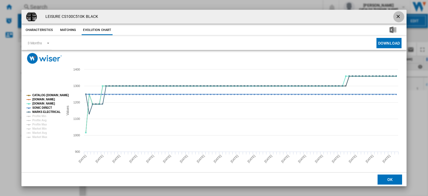
click at [395, 15] on ng-md-icon "getI18NText('BUTTONS.CLOSE_DIALOG')" at bounding box center [398, 17] width 7 height 7
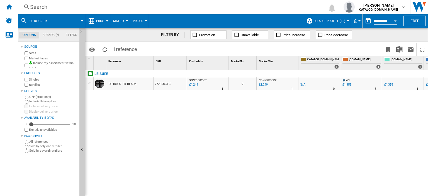
click at [38, 6] on div "Search" at bounding box center [169, 7] width 278 height 8
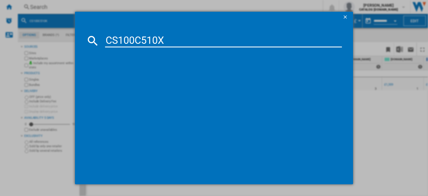
type input "CS100C510X"
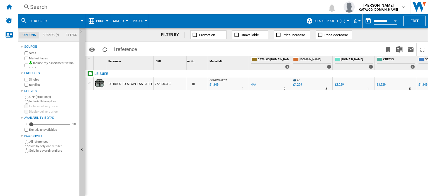
scroll to position [0, 121]
